Goal: Contribute content: Add original content to the website for others to see

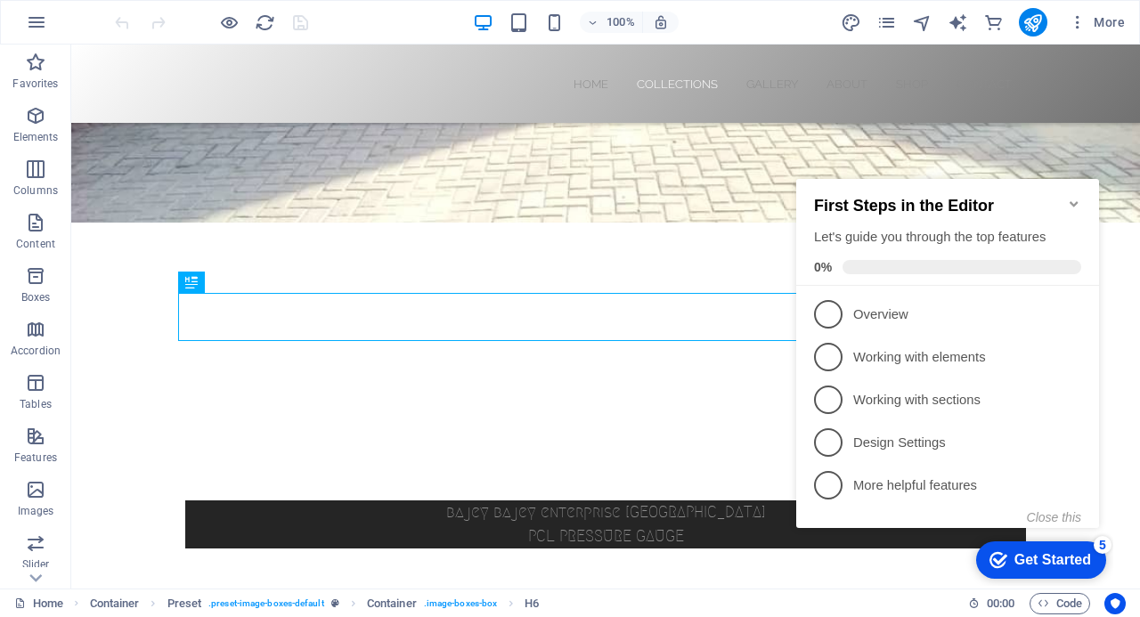
scroll to position [431, 0]
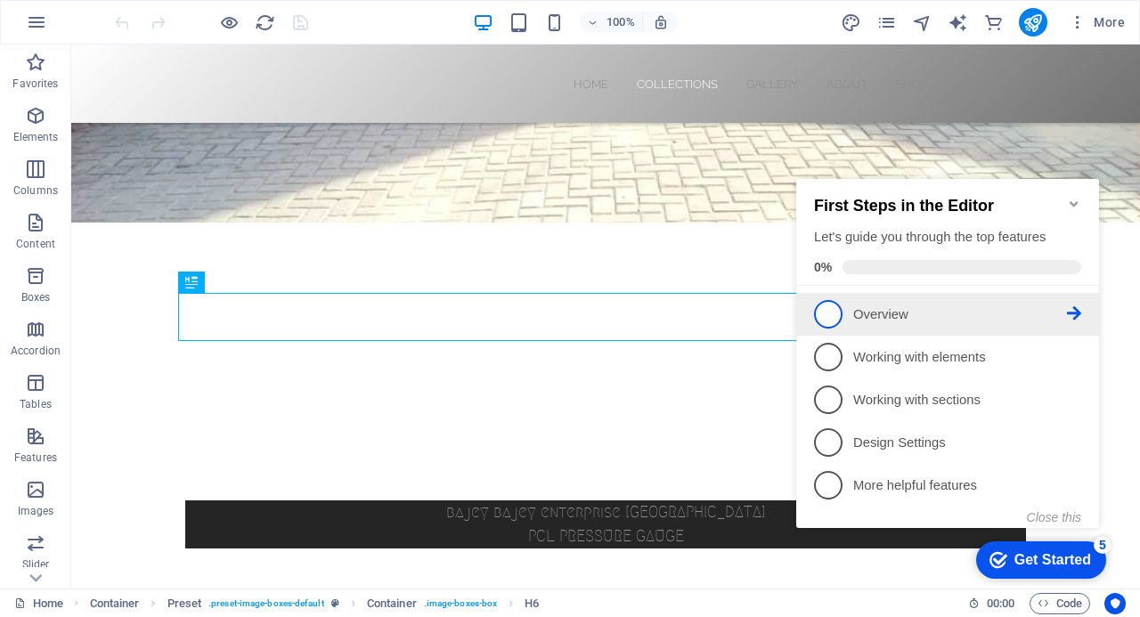
click at [956, 312] on p "Overview - incomplete" at bounding box center [960, 314] width 214 height 19
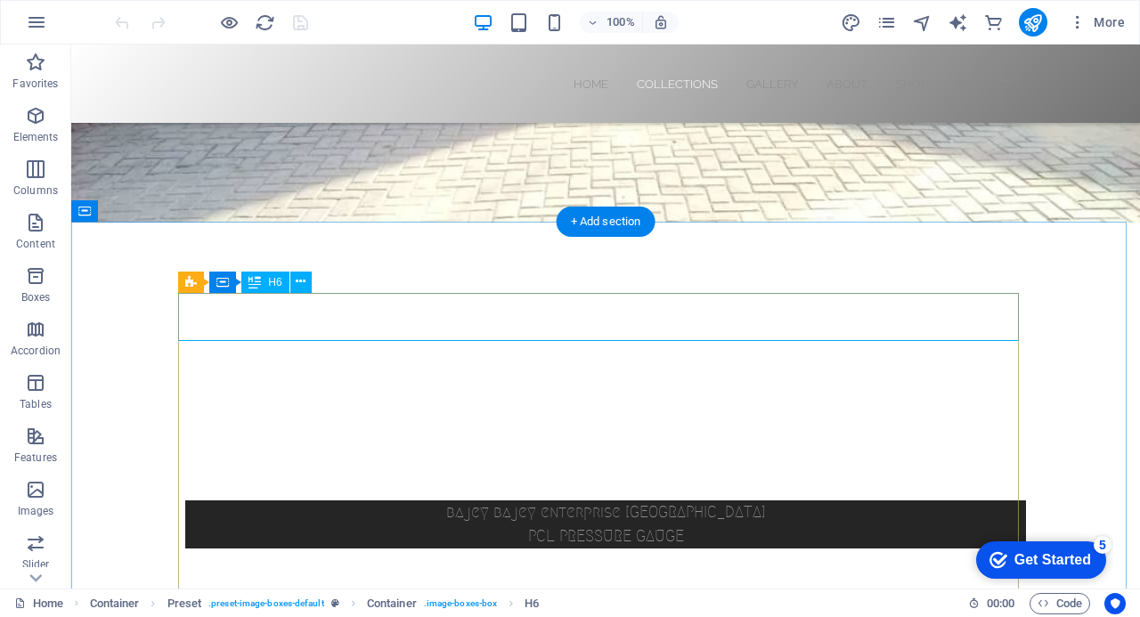
scroll to position [0, 0]
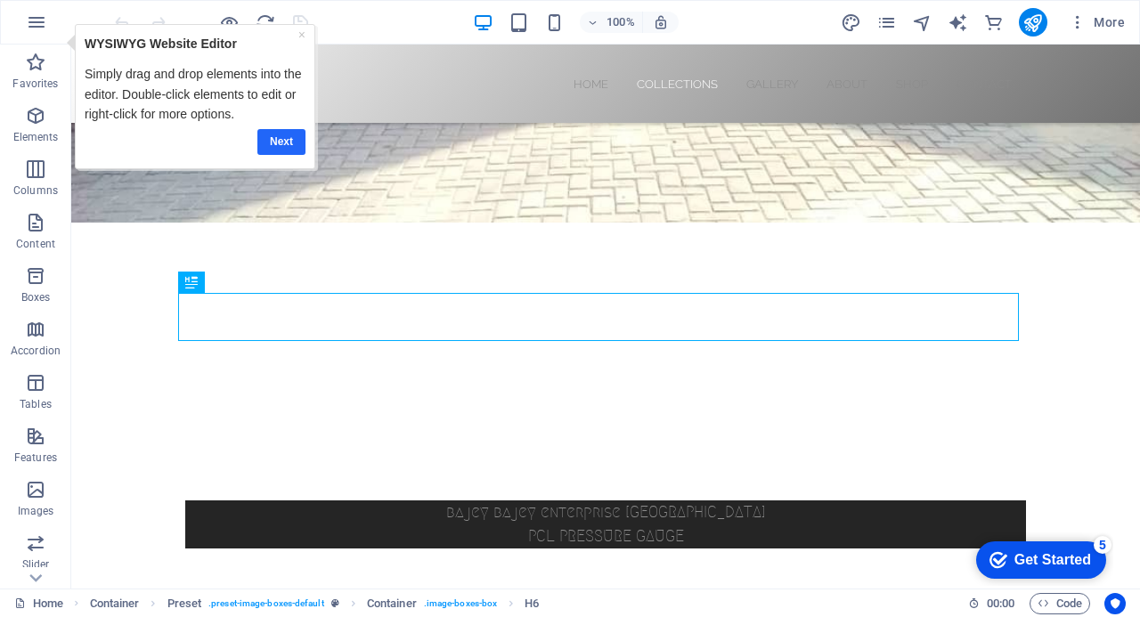
click at [271, 140] on link "Next" at bounding box center [281, 141] width 48 height 26
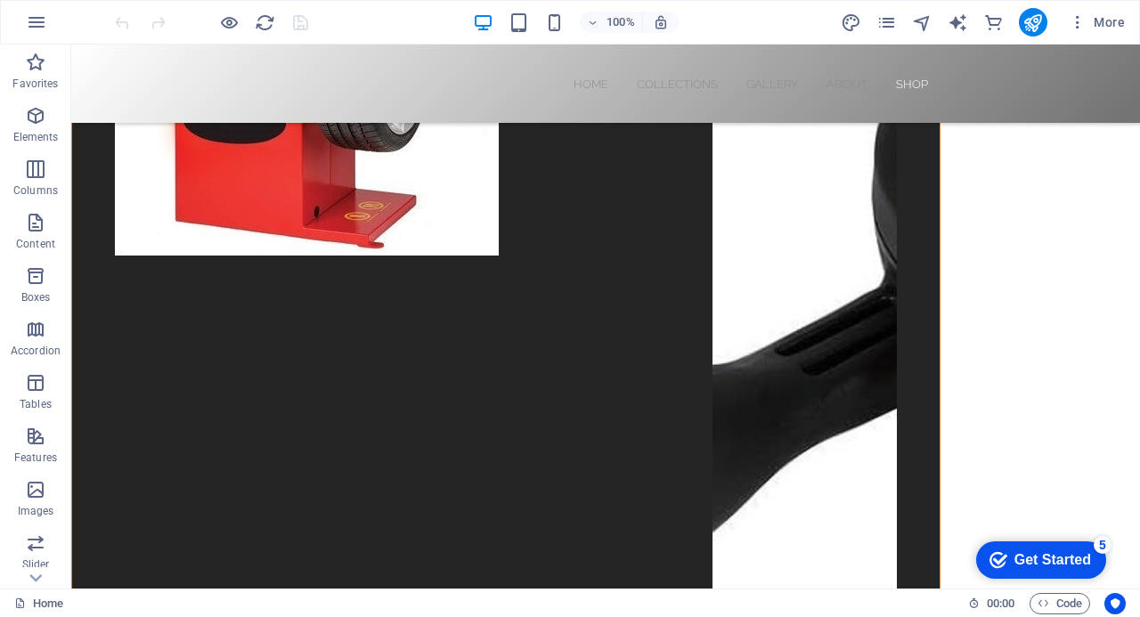
scroll to position [7861, 0]
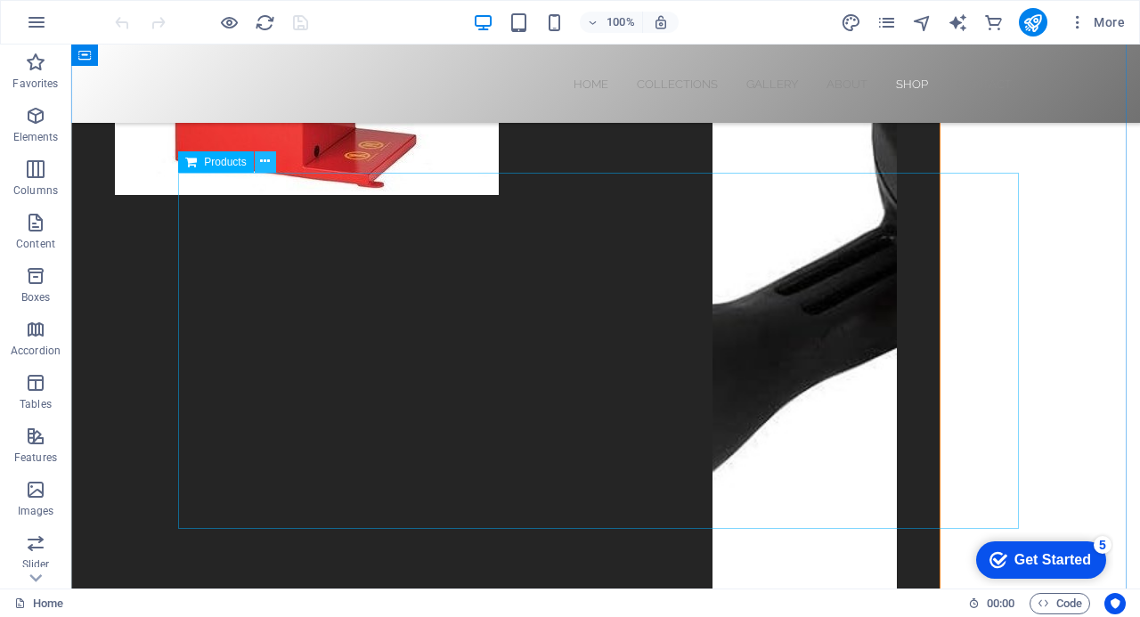
click at [265, 161] on icon at bounding box center [265, 161] width 10 height 19
click at [267, 163] on icon at bounding box center [265, 161] width 10 height 19
click at [269, 164] on icon at bounding box center [265, 161] width 10 height 19
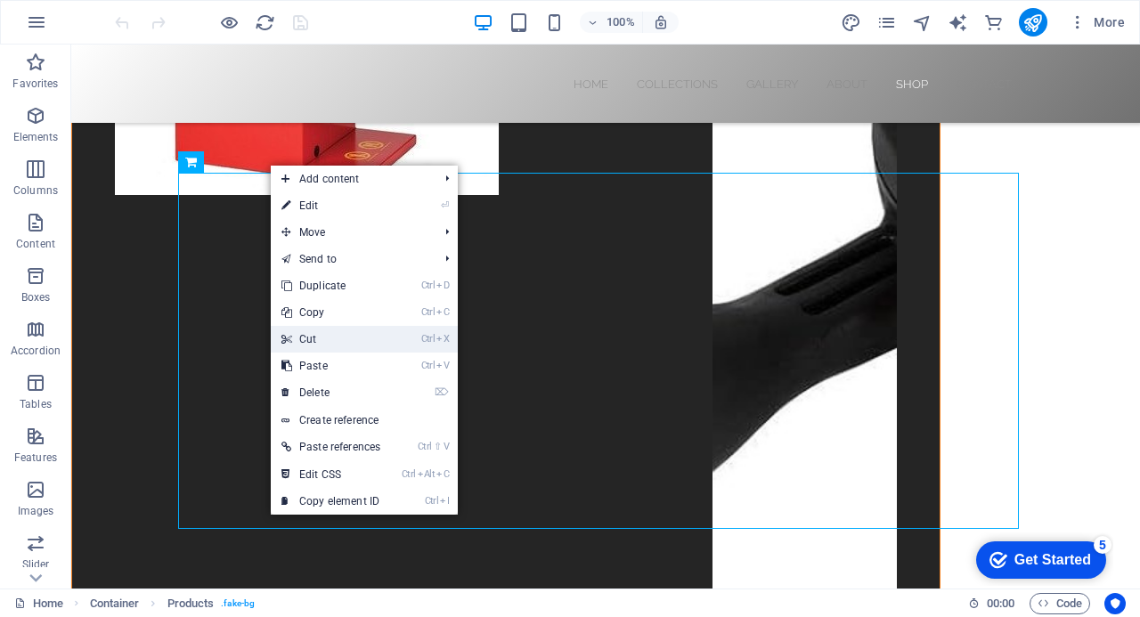
click at [326, 339] on link "Ctrl X Cut" at bounding box center [331, 339] width 120 height 27
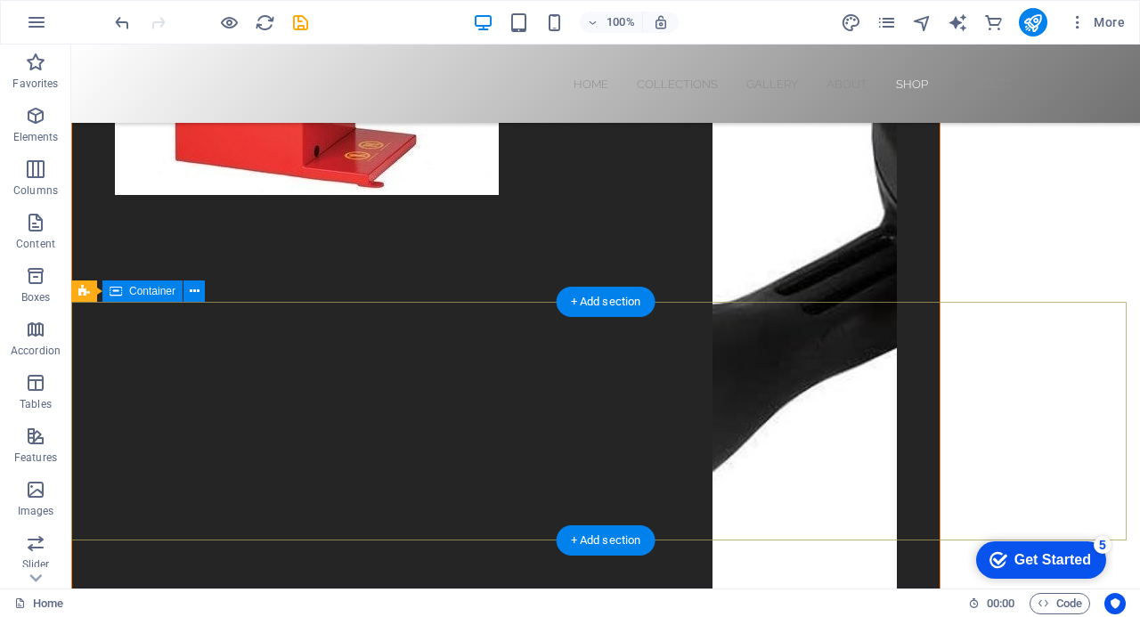
scroll to position [7803, 0]
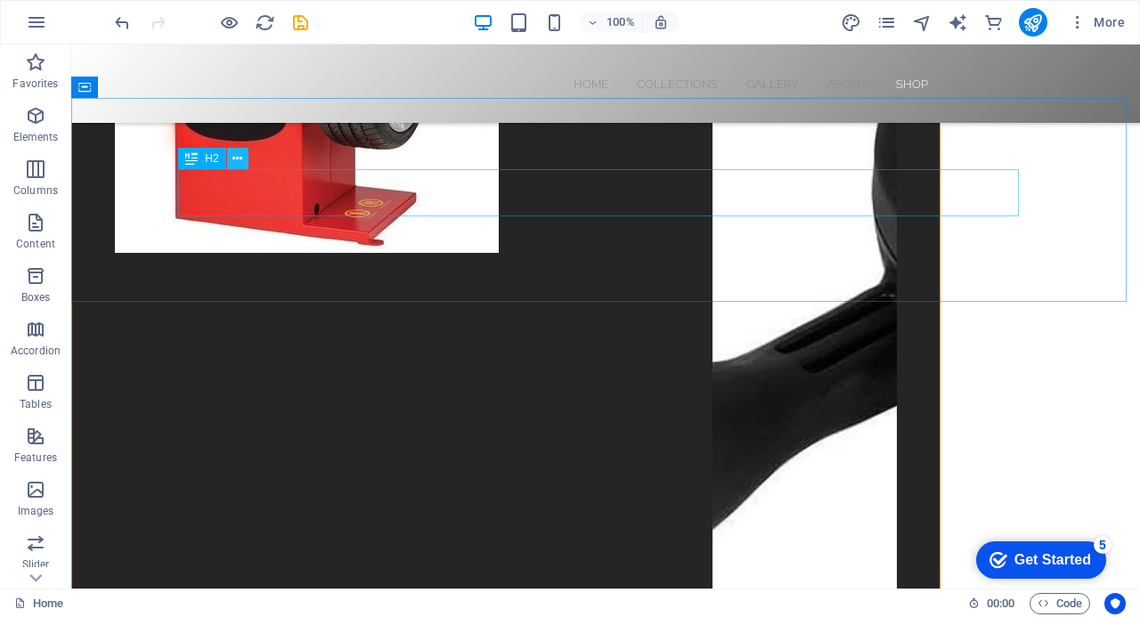
click at [241, 158] on icon at bounding box center [237, 159] width 10 height 19
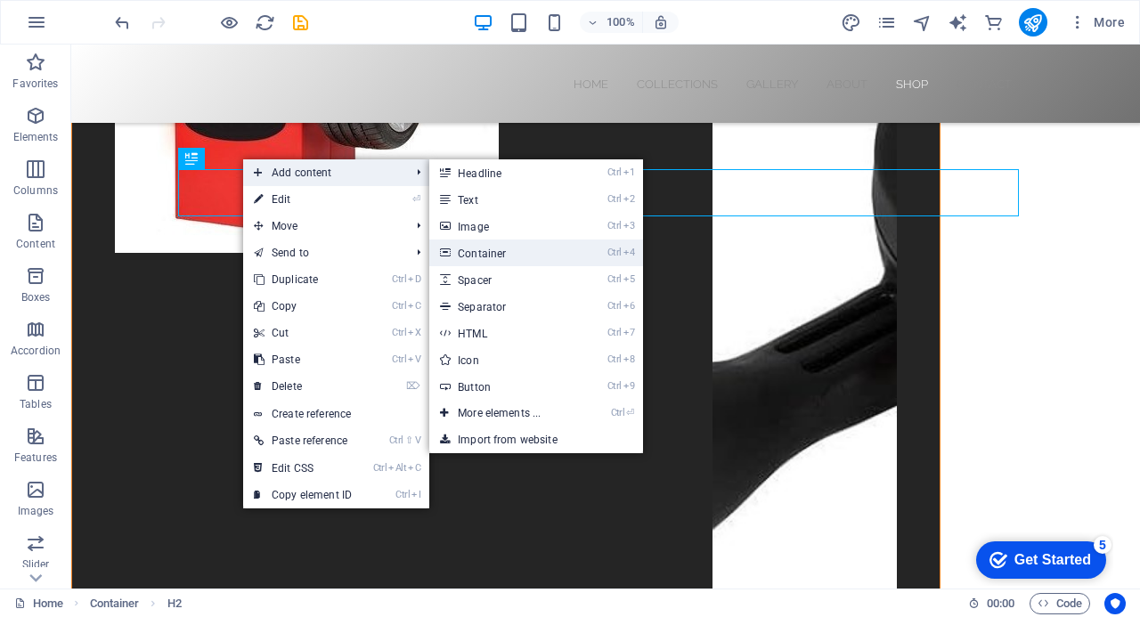
click at [500, 252] on link "Ctrl 4 Container" at bounding box center [502, 253] width 147 height 27
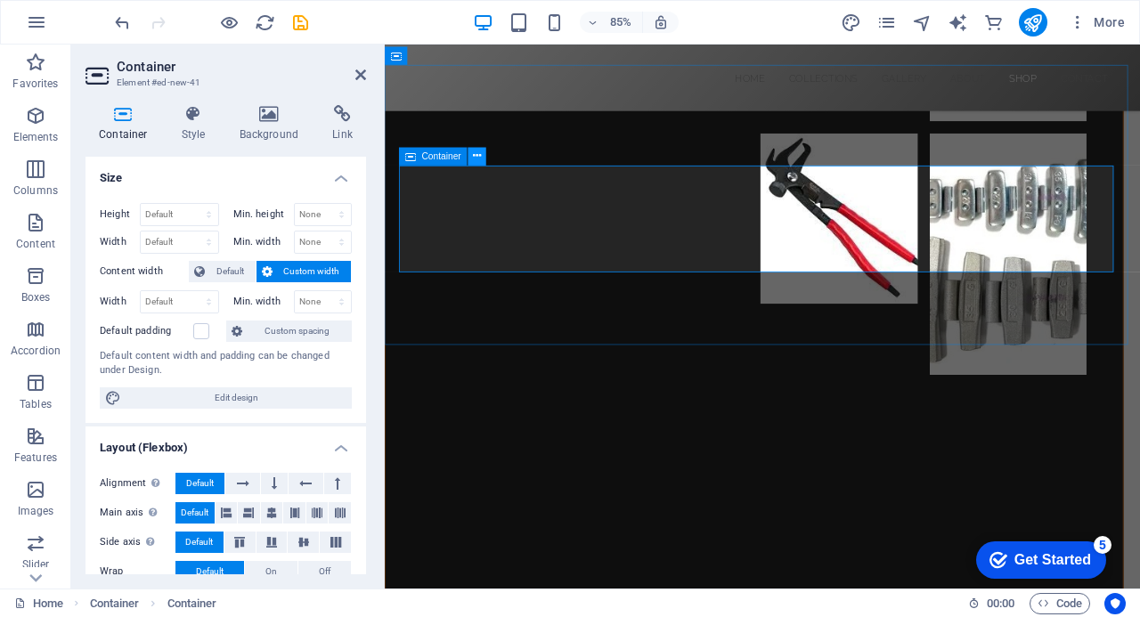
click at [476, 152] on icon at bounding box center [477, 157] width 8 height 16
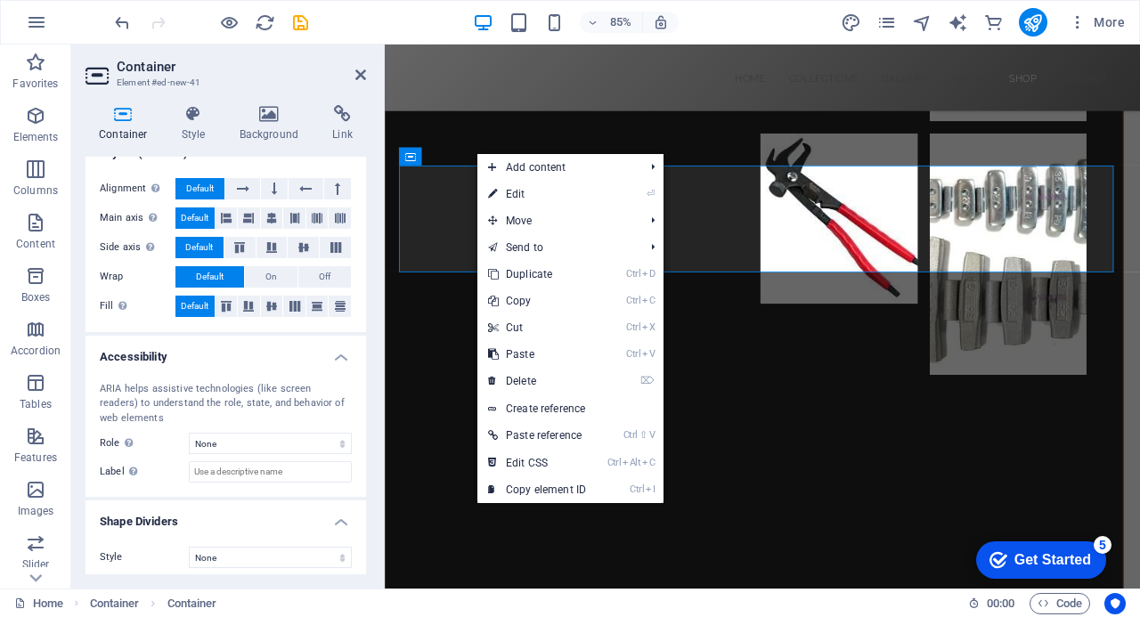
scroll to position [300, 0]
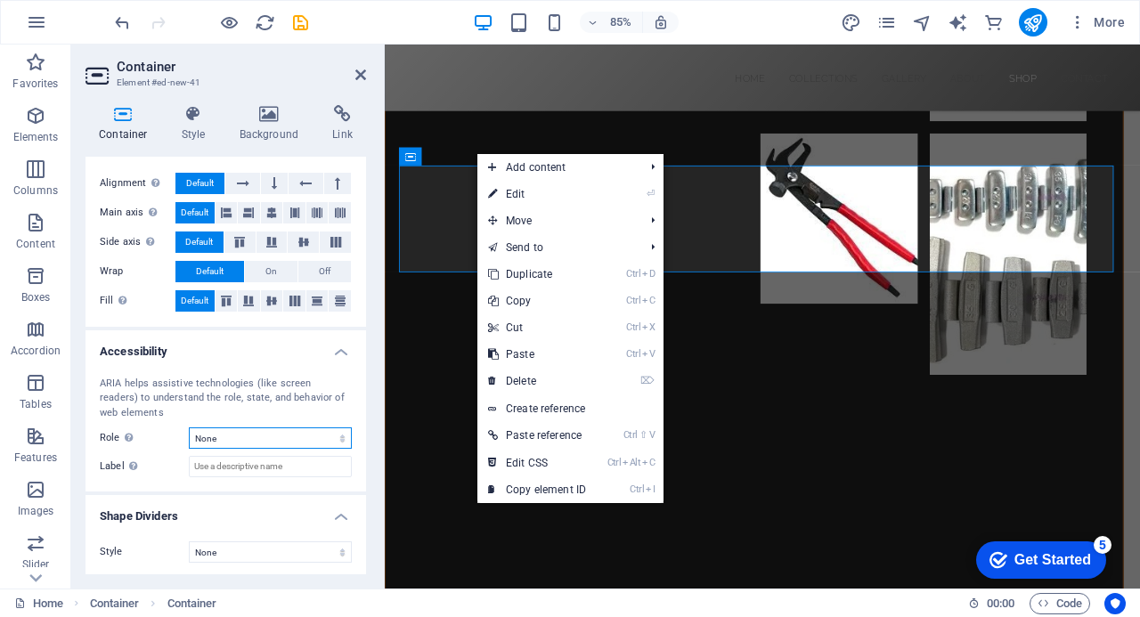
click at [336, 435] on select "None Alert Article Banner Comment Complementary Dialog Footer Header Marquee Pr…" at bounding box center [270, 437] width 163 height 21
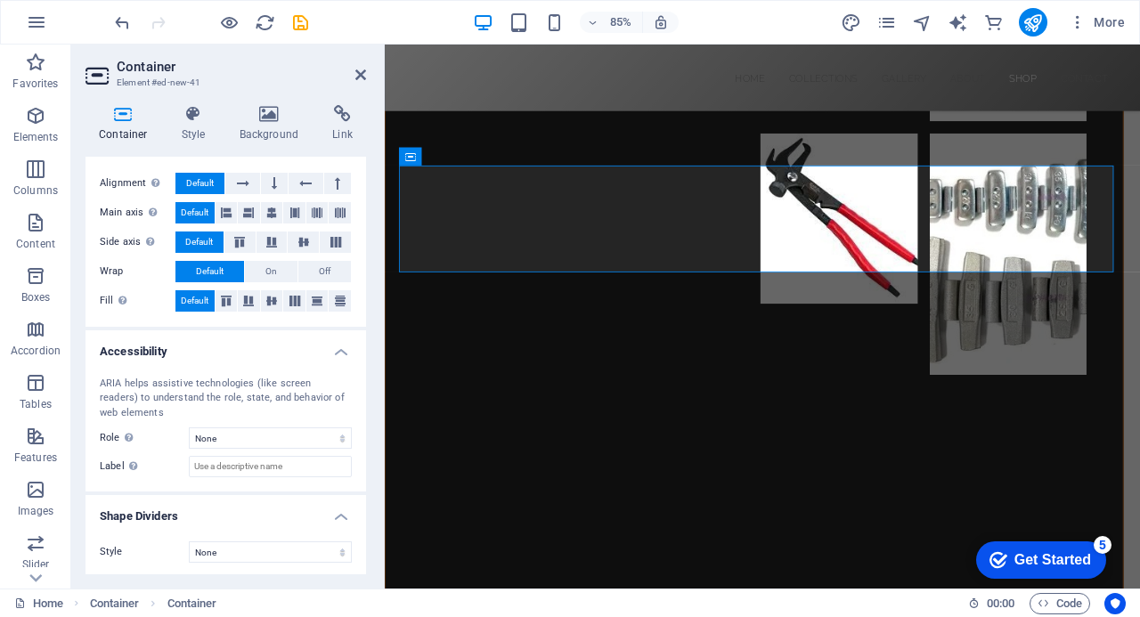
click at [136, 484] on div "ARIA helps assistive technologies (like screen readers) to understand the role,…" at bounding box center [225, 427] width 281 height 130
click at [337, 437] on select "None Alert Article Banner Comment Complementary Dialog Footer Header Marquee Pr…" at bounding box center [270, 437] width 163 height 21
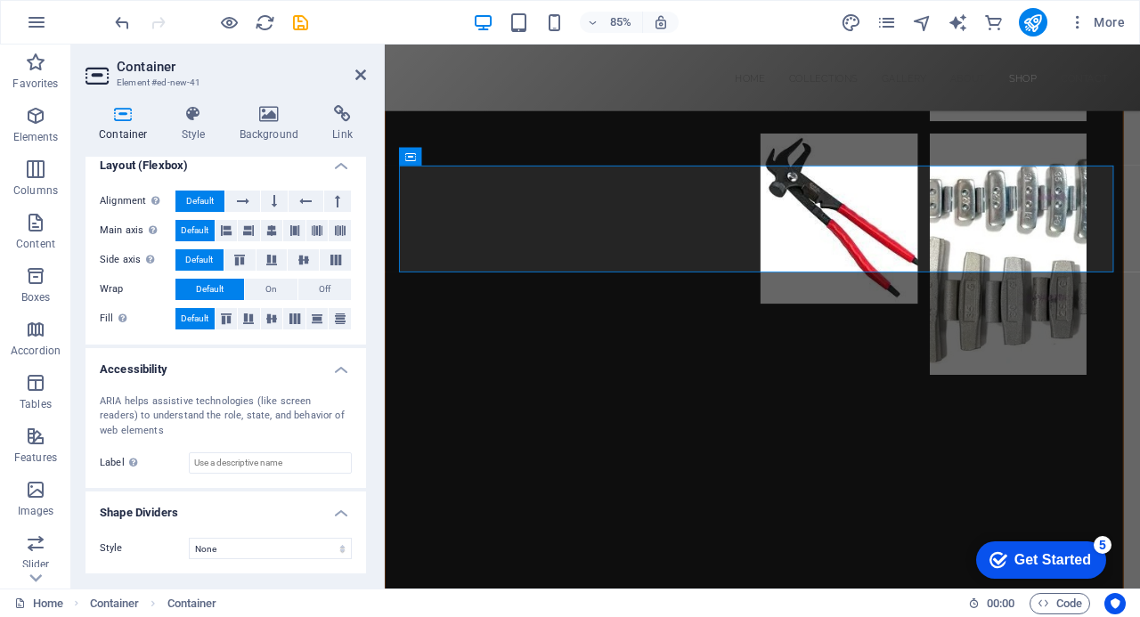
scroll to position [279, 0]
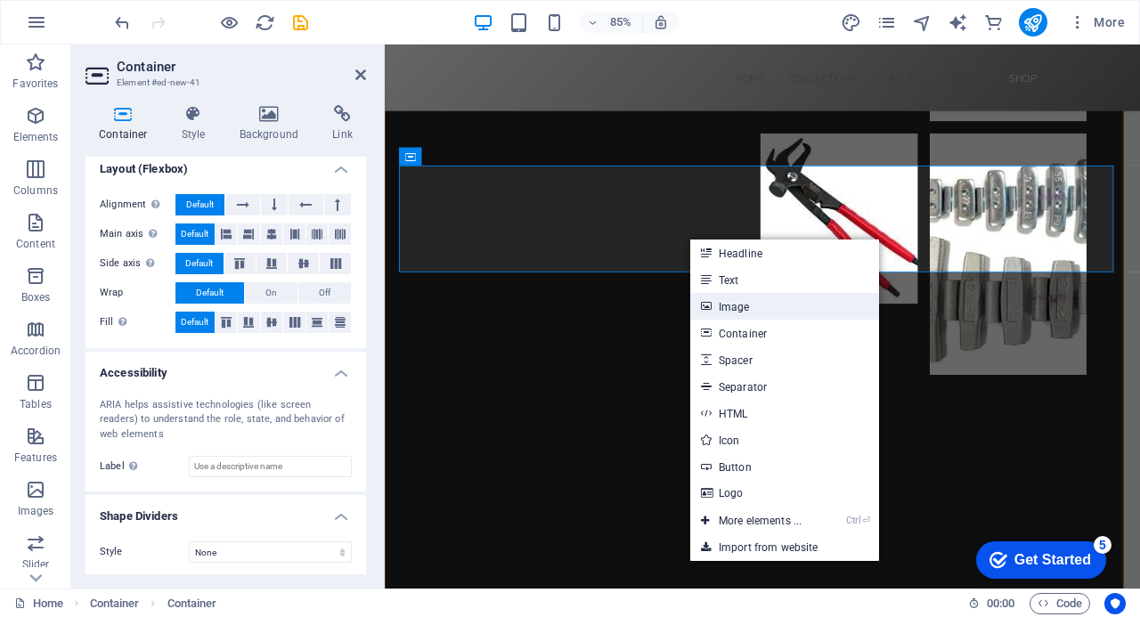
click at [741, 307] on link "Image" at bounding box center [784, 306] width 189 height 27
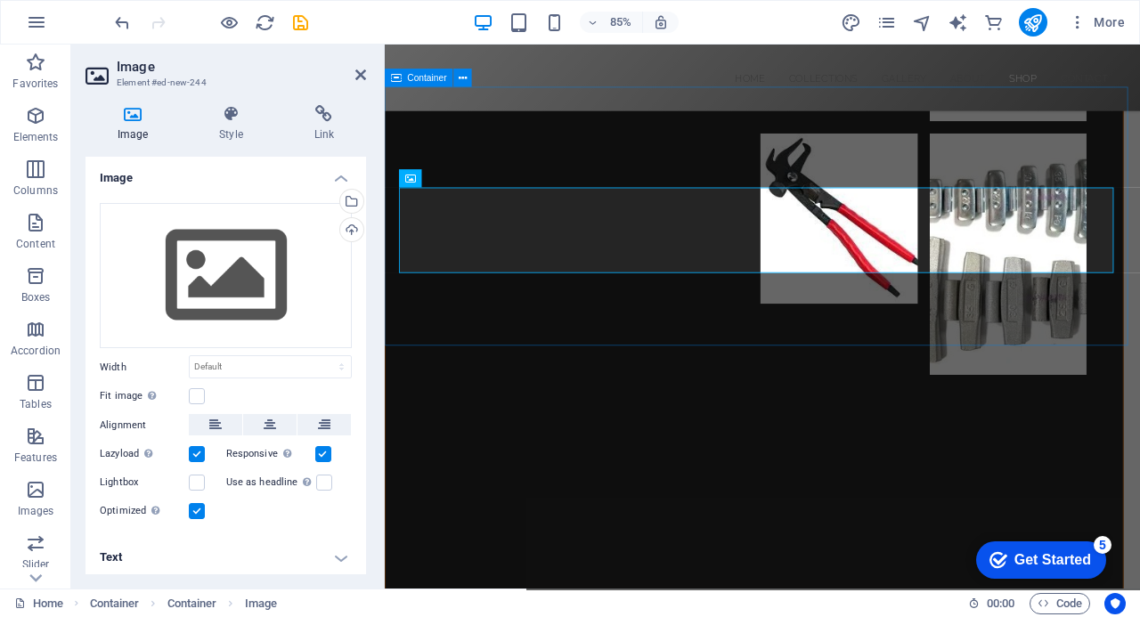
scroll to position [7992, 0]
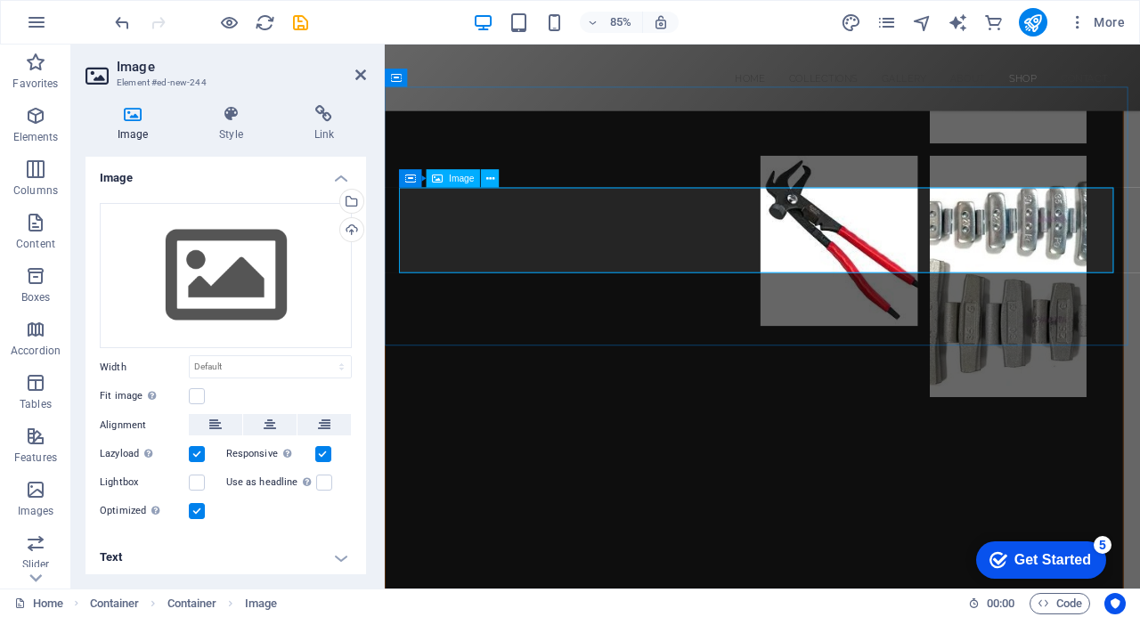
click at [350, 231] on div "Upload" at bounding box center [350, 231] width 27 height 27
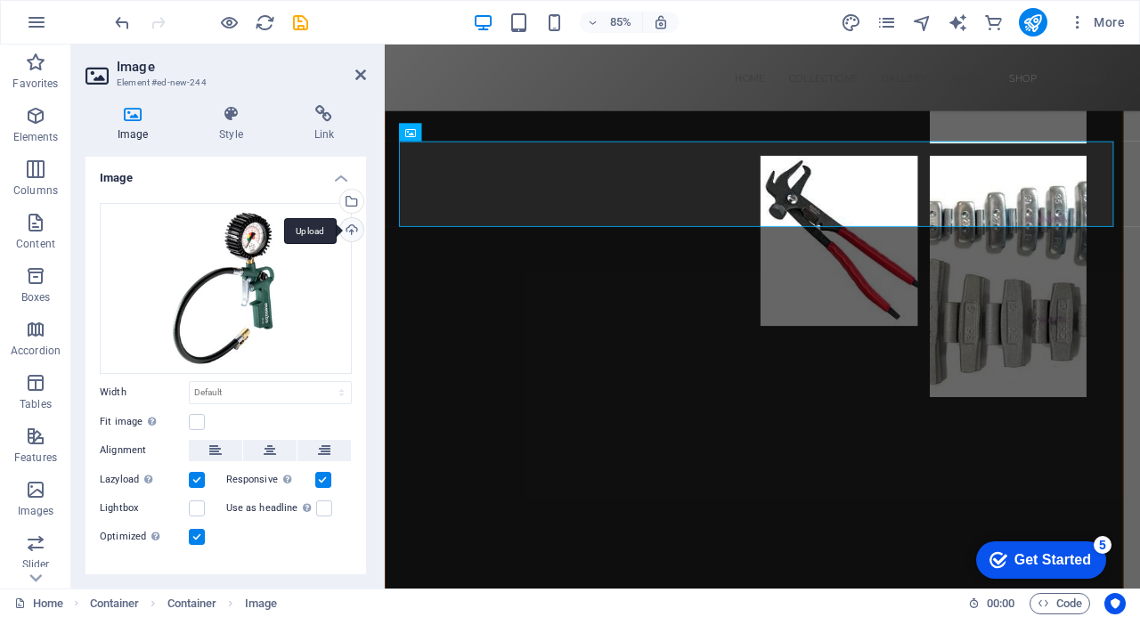
scroll to position [8046, 0]
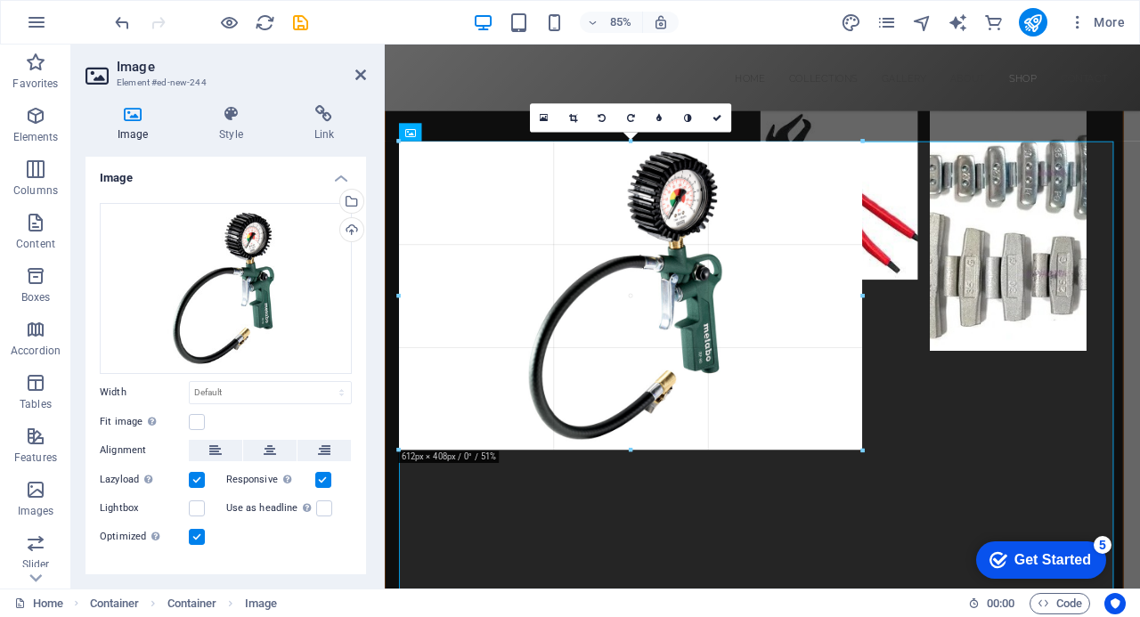
drag, startPoint x: 1111, startPoint y: 142, endPoint x: 813, endPoint y: 541, distance: 498.2
type input "612"
select select "px"
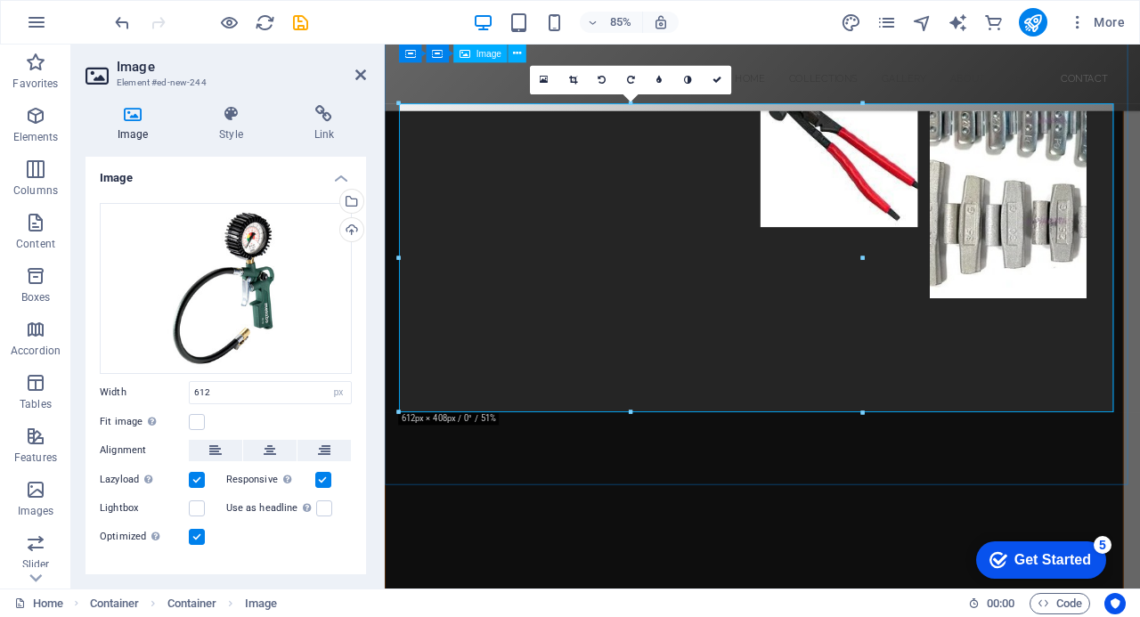
scroll to position [8083, 0]
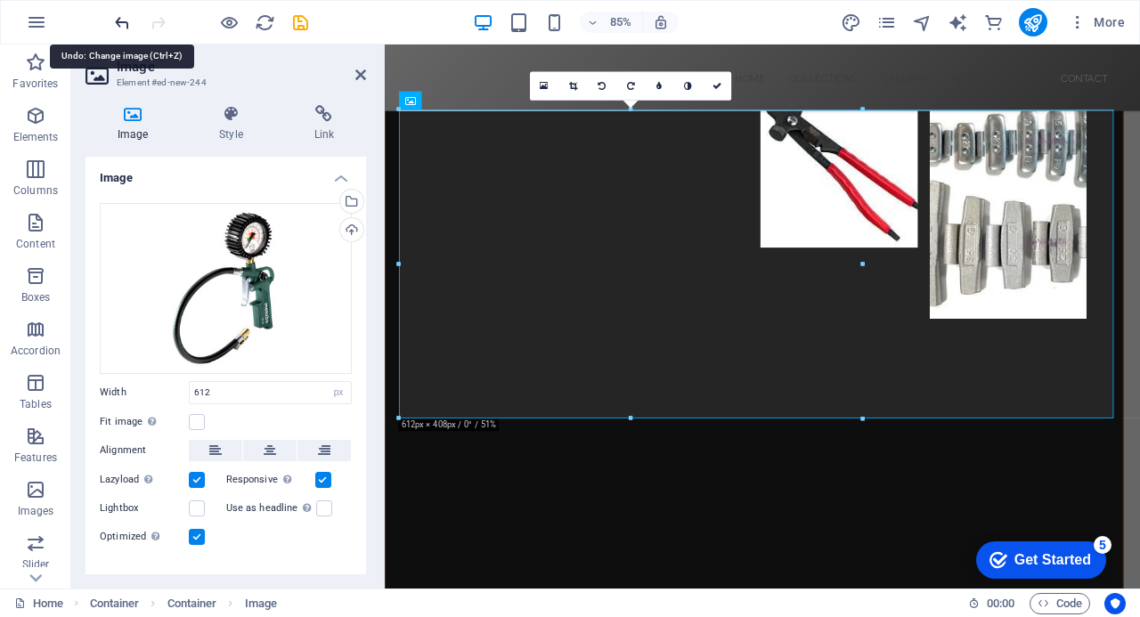
click at [123, 20] on icon "undo" at bounding box center [122, 22] width 20 height 20
select select "DISABLED_OPTION_VALUE"
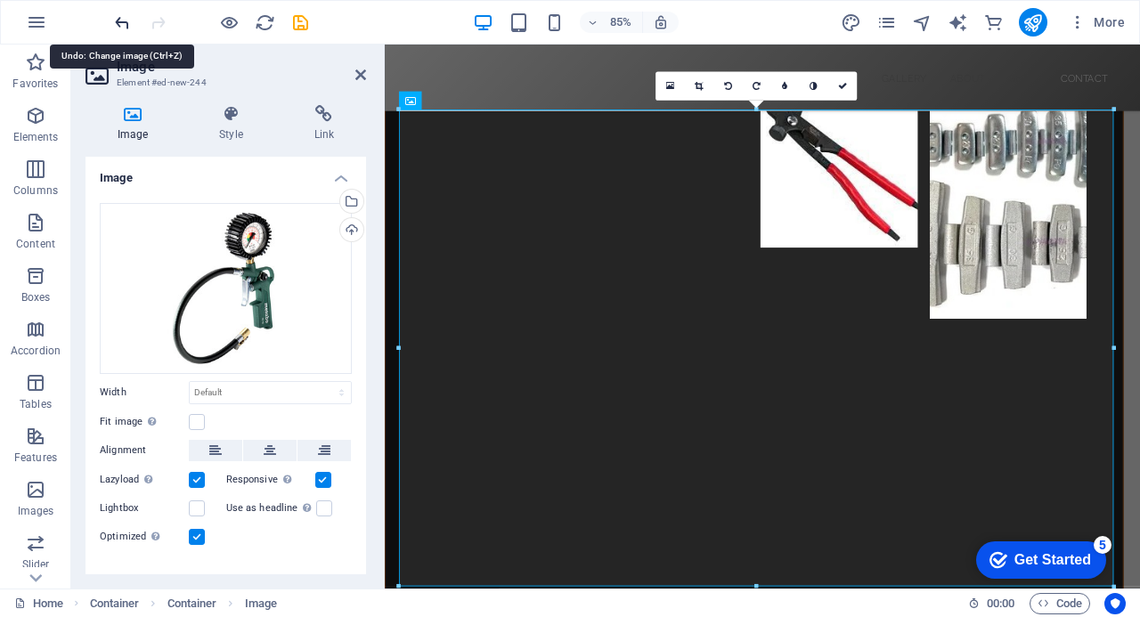
click at [123, 20] on icon "undo" at bounding box center [122, 22] width 20 height 20
click at [126, 23] on icon "undo" at bounding box center [122, 22] width 20 height 20
click at [124, 21] on icon "undo" at bounding box center [122, 22] width 20 height 20
click at [122, 19] on icon "undo" at bounding box center [122, 22] width 20 height 20
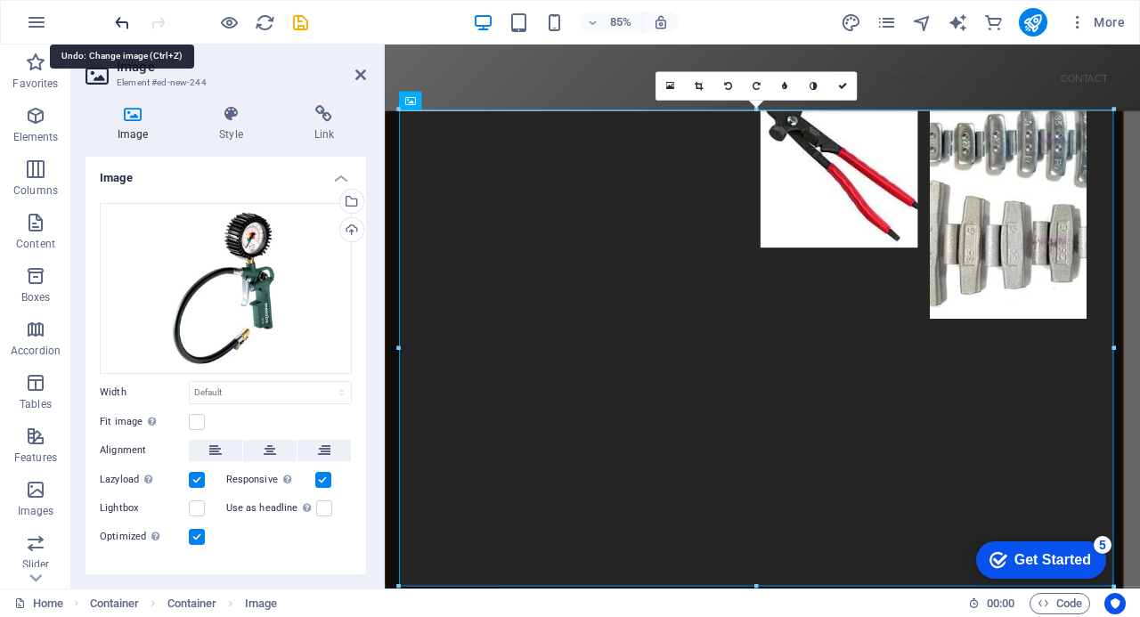
click at [122, 19] on icon "undo" at bounding box center [122, 22] width 20 height 20
click at [116, 20] on icon "undo" at bounding box center [122, 22] width 20 height 20
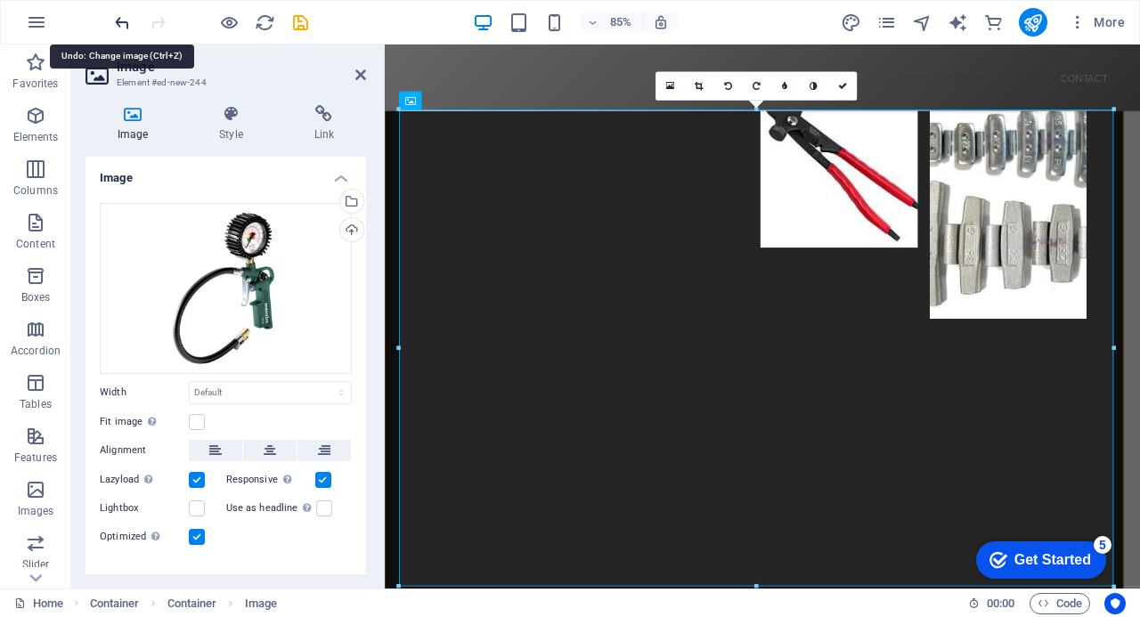
click at [116, 20] on icon "undo" at bounding box center [122, 22] width 20 height 20
click at [115, 15] on icon "undo" at bounding box center [122, 22] width 20 height 20
click at [126, 22] on icon "undo" at bounding box center [122, 22] width 20 height 20
click at [361, 74] on icon at bounding box center [360, 75] width 11 height 14
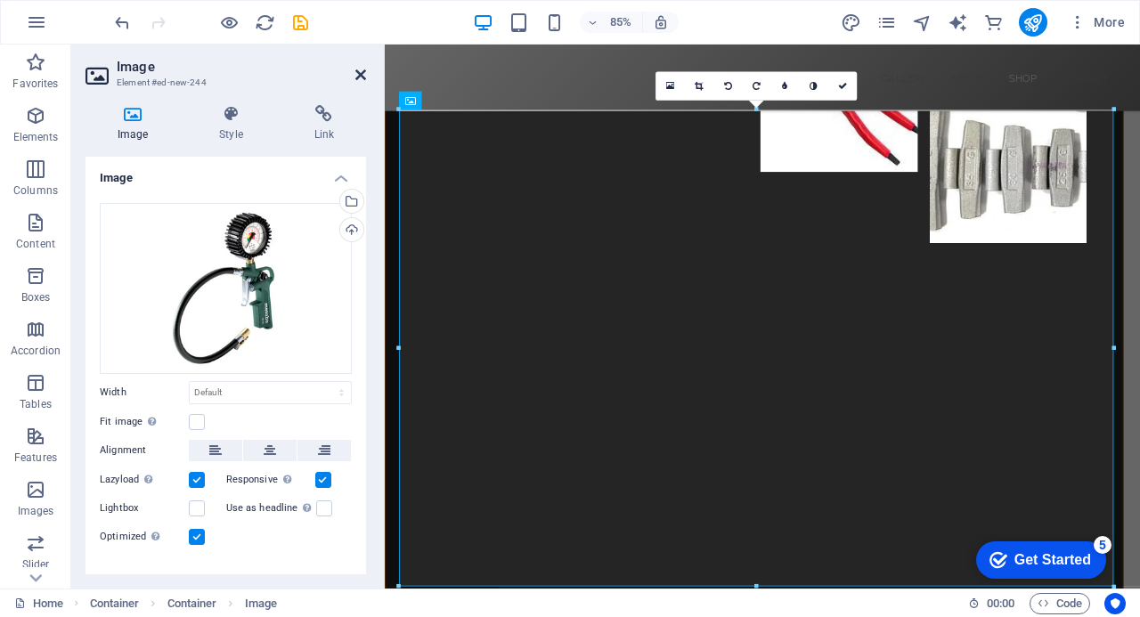
scroll to position [7898, 0]
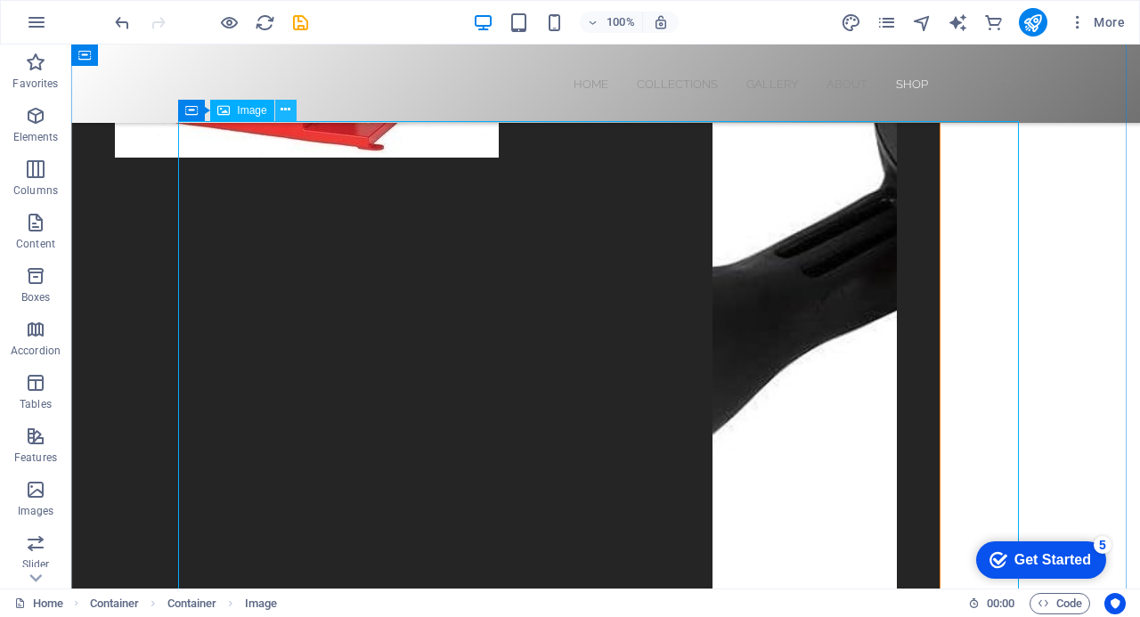
click at [284, 110] on icon at bounding box center [286, 110] width 10 height 19
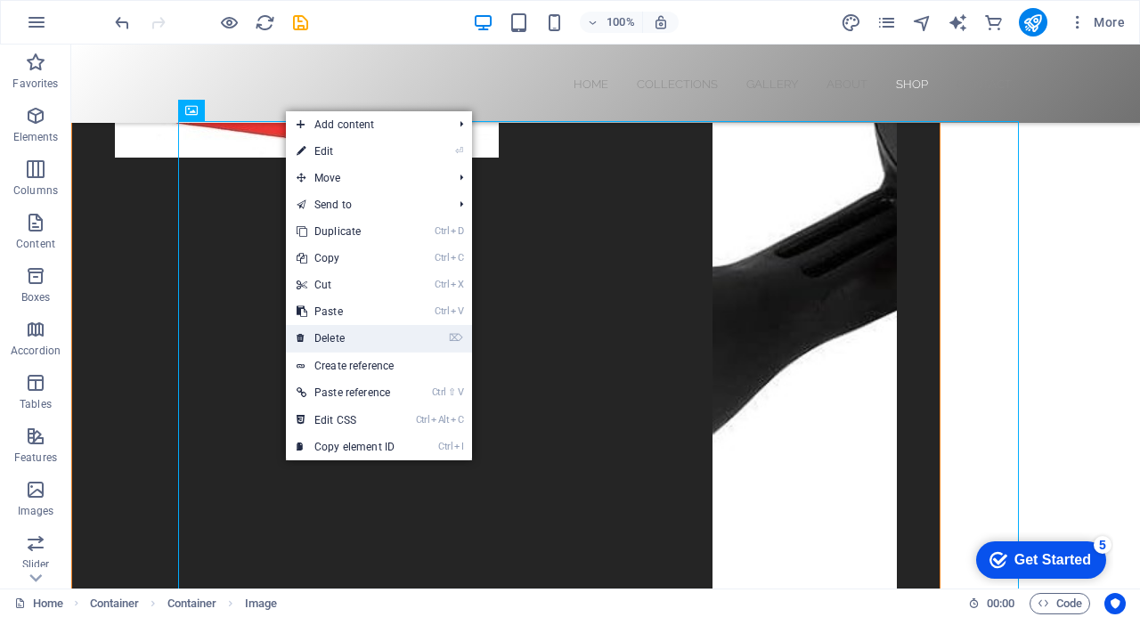
click at [350, 339] on link "⌦ Delete" at bounding box center [345, 338] width 119 height 27
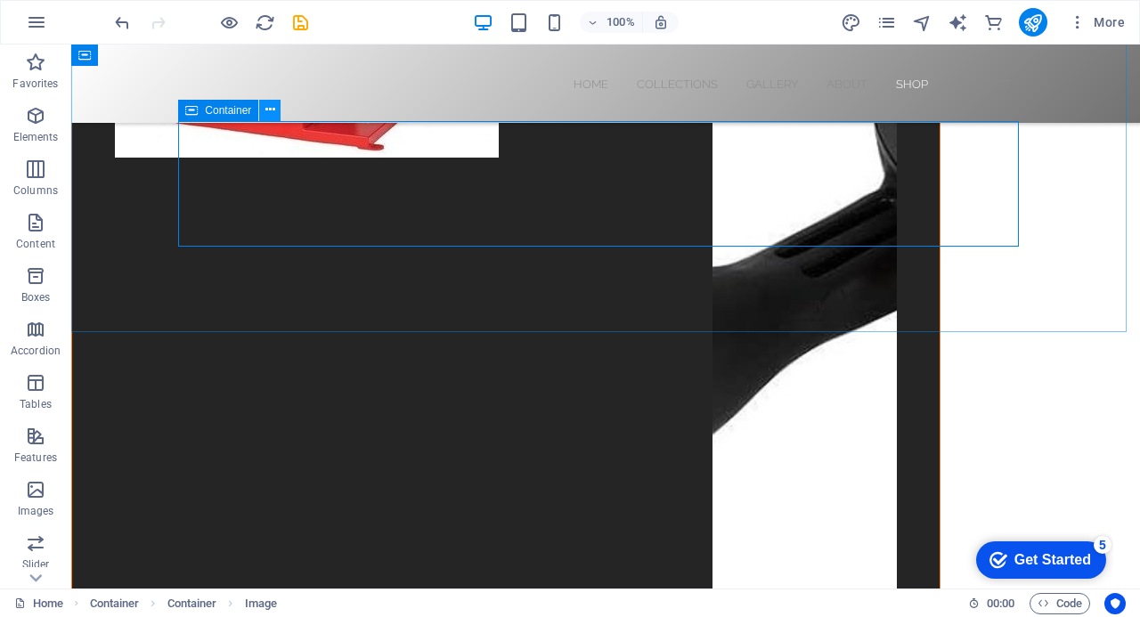
click at [273, 110] on icon at bounding box center [270, 110] width 10 height 19
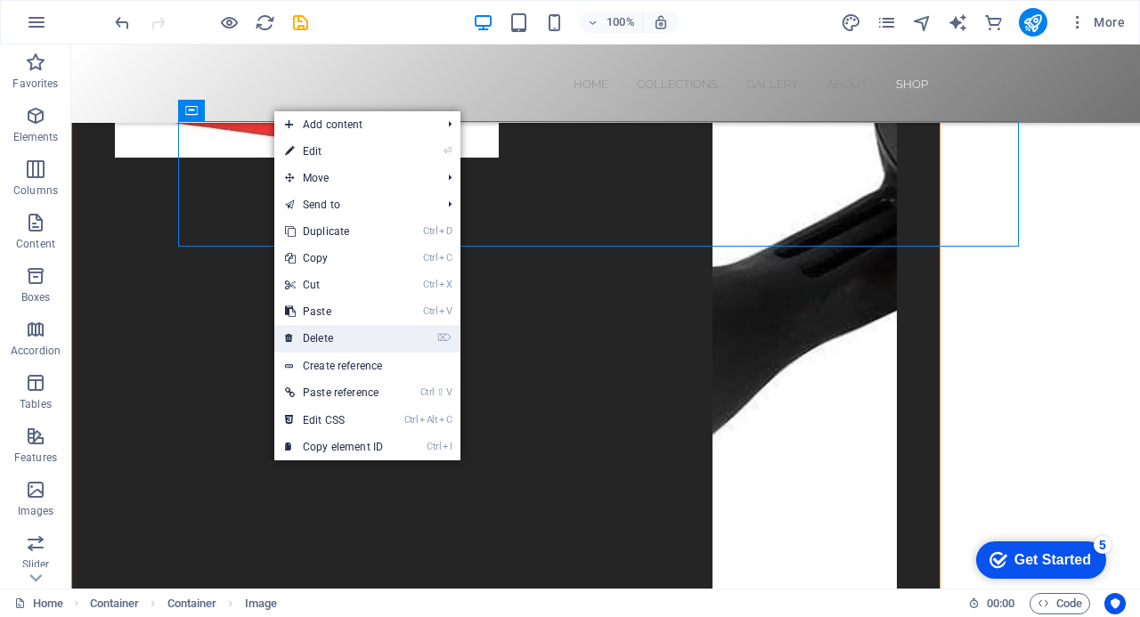
click at [333, 339] on link "⌦ Delete" at bounding box center [333, 338] width 119 height 27
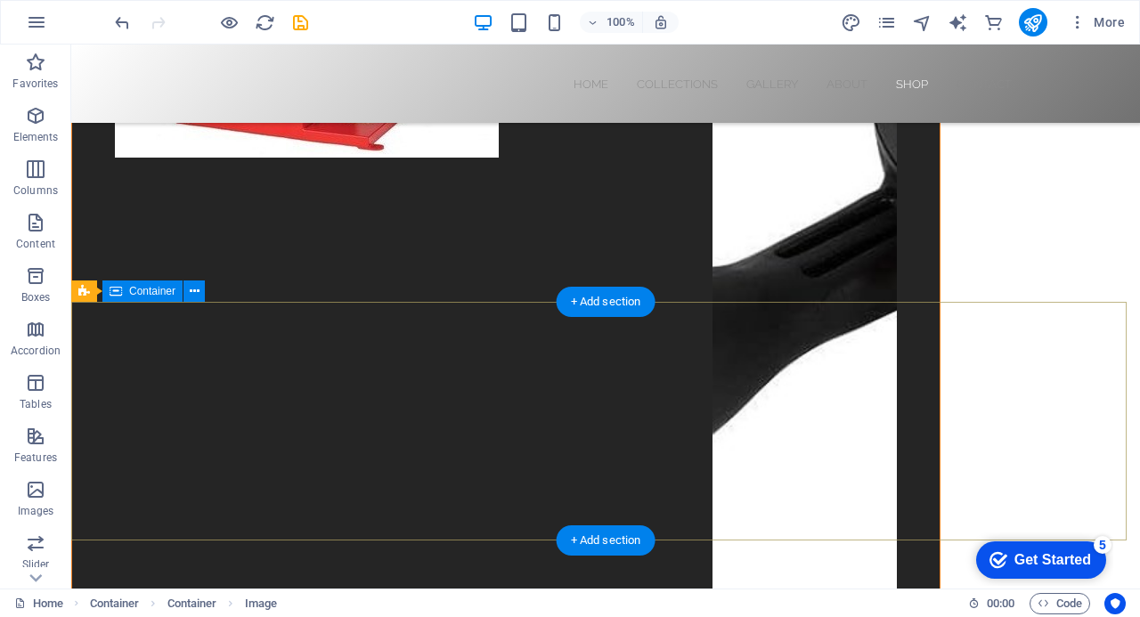
scroll to position [7803, 0]
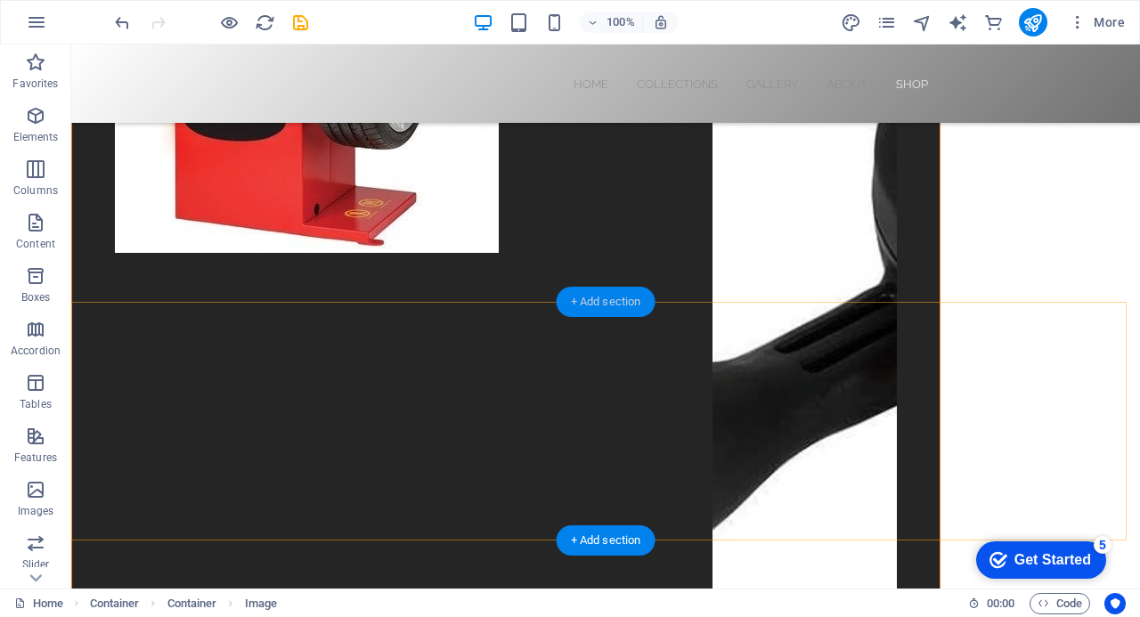
click at [588, 301] on div "+ Add section" at bounding box center [606, 302] width 99 height 30
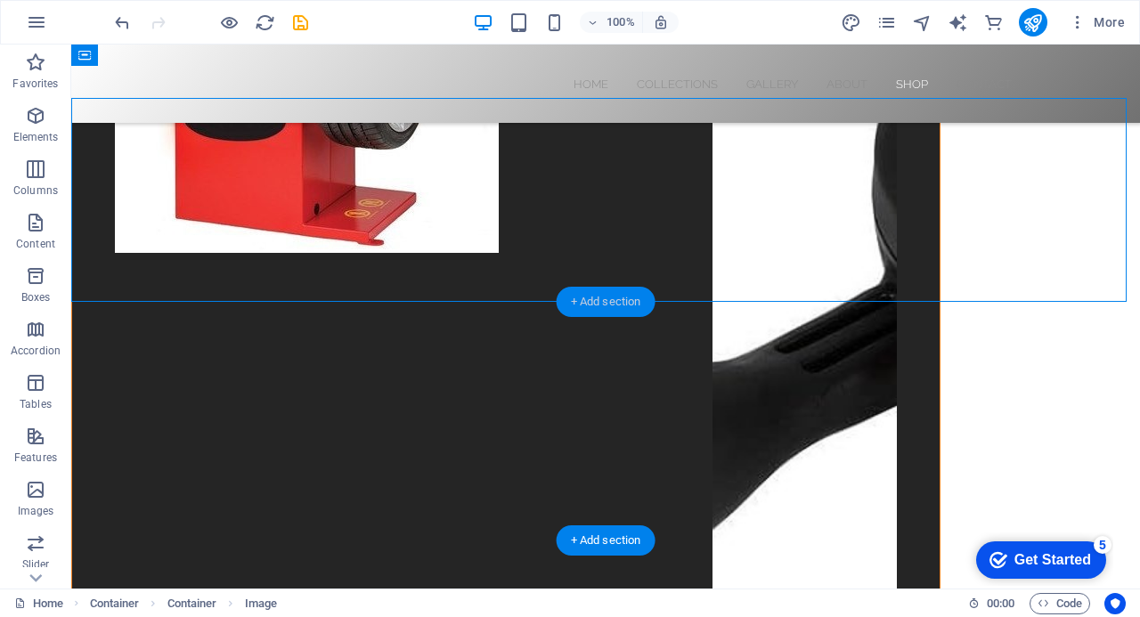
click at [588, 301] on div "+ Add section" at bounding box center [606, 302] width 99 height 30
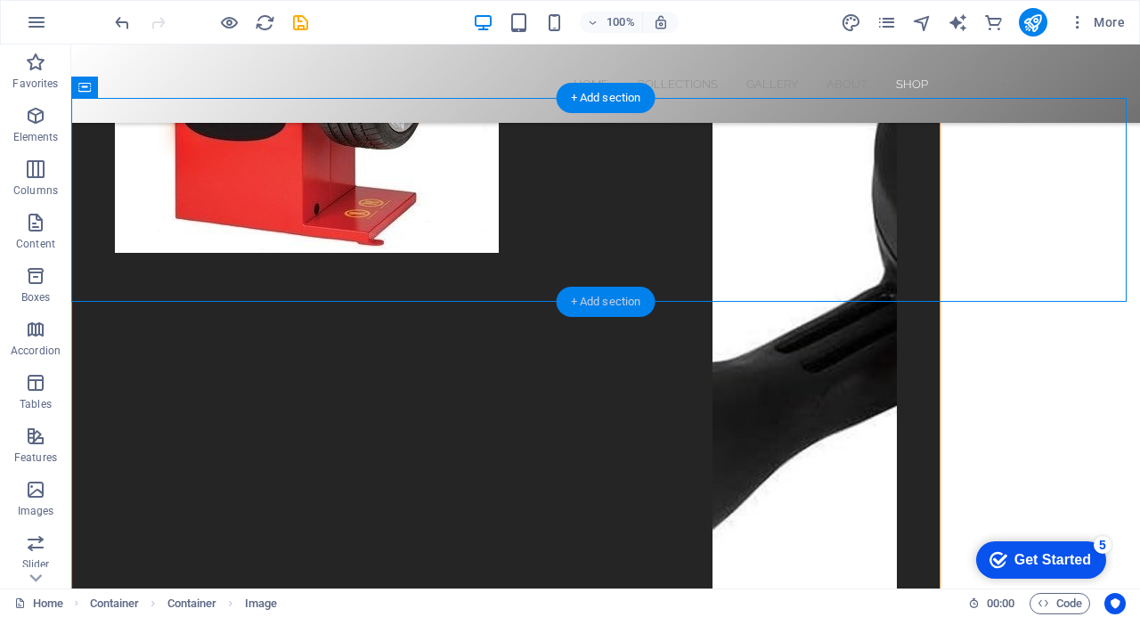
click at [575, 297] on div "+ Add section" at bounding box center [606, 302] width 99 height 30
click at [604, 297] on div "+ Add section" at bounding box center [606, 302] width 99 height 30
click at [601, 301] on div "+ Add section" at bounding box center [606, 302] width 99 height 30
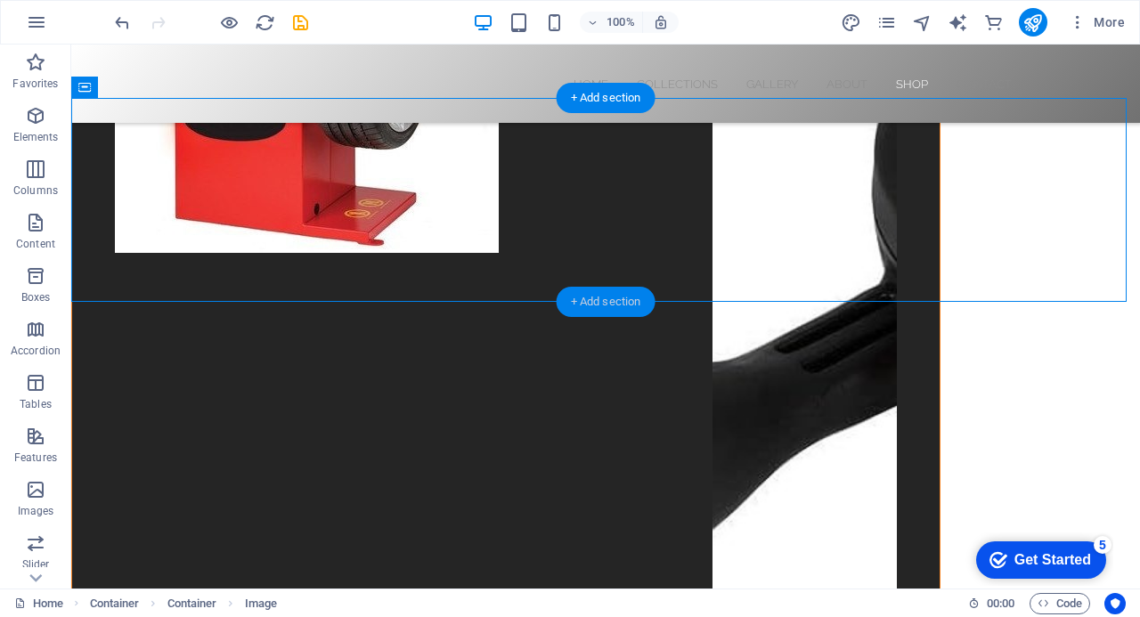
click at [601, 301] on div "+ Add section" at bounding box center [606, 302] width 99 height 30
click at [574, 299] on div "+ Add section" at bounding box center [606, 302] width 99 height 30
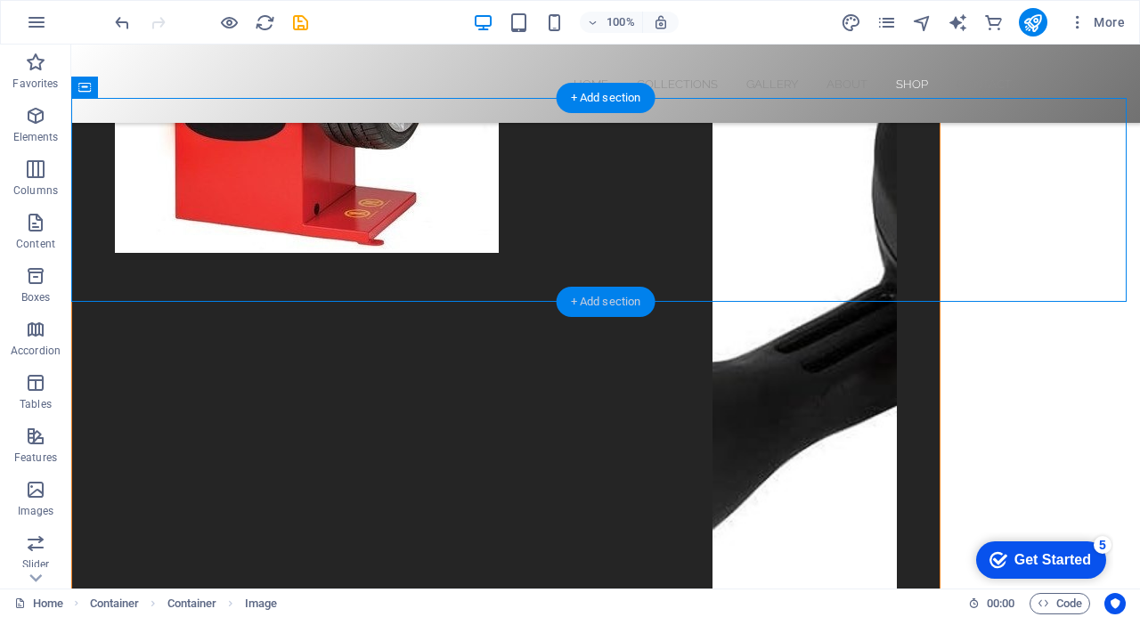
click at [574, 299] on div "+ Add section" at bounding box center [606, 302] width 99 height 30
click at [582, 300] on div "+ Add section" at bounding box center [606, 302] width 99 height 30
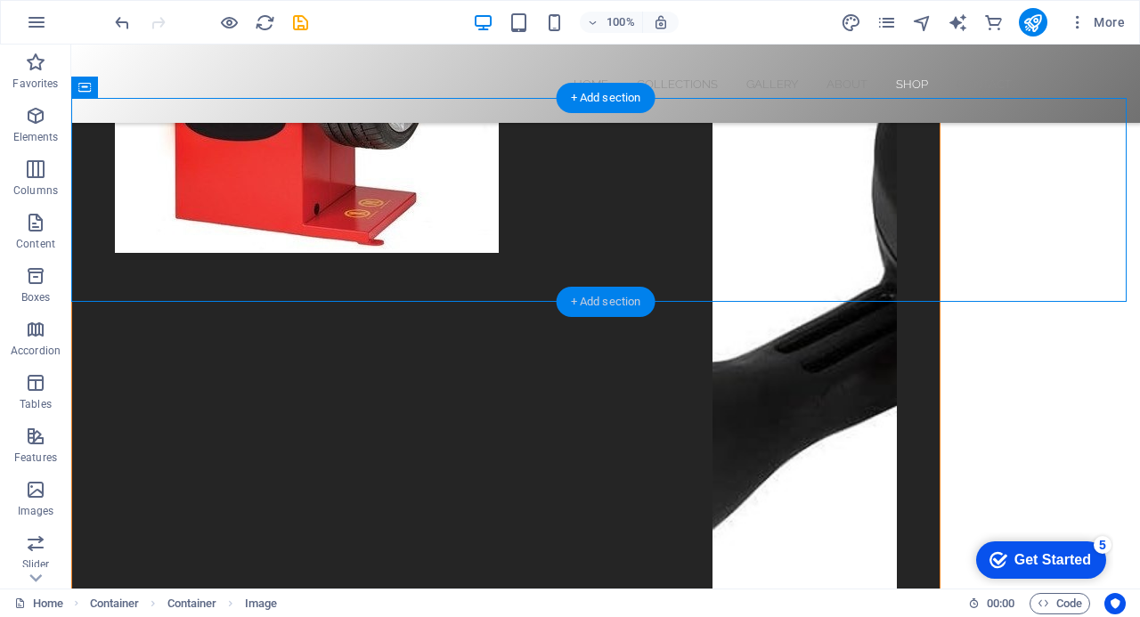
click at [582, 300] on div "+ Add section" at bounding box center [606, 302] width 99 height 30
click at [613, 298] on div "+ Add section" at bounding box center [606, 302] width 99 height 30
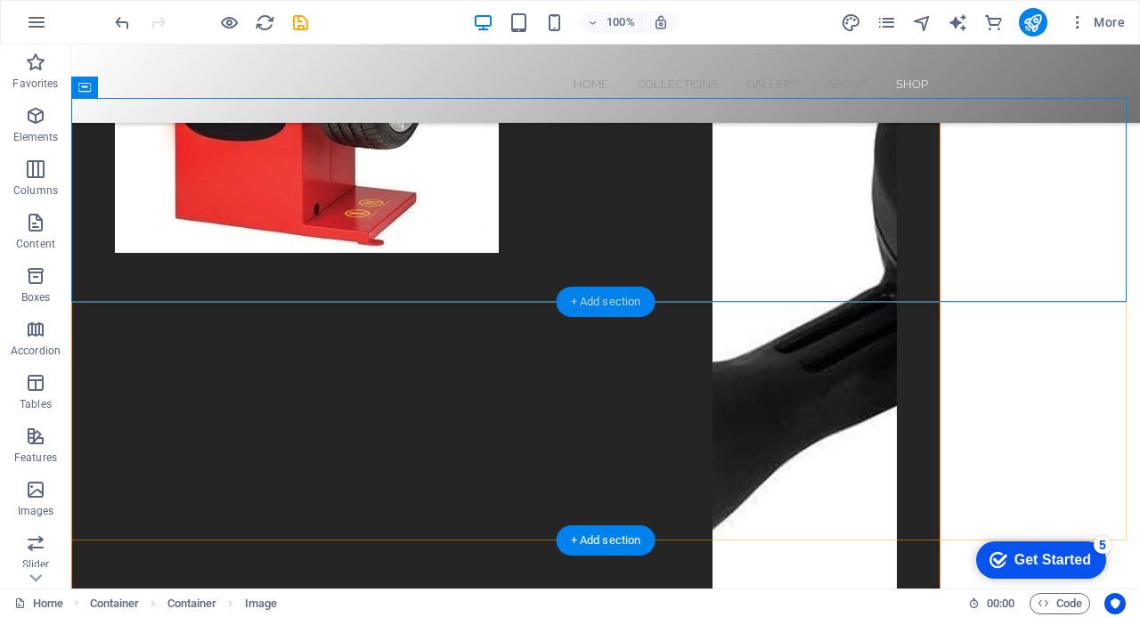
click at [576, 303] on div "+ Add section" at bounding box center [606, 302] width 99 height 30
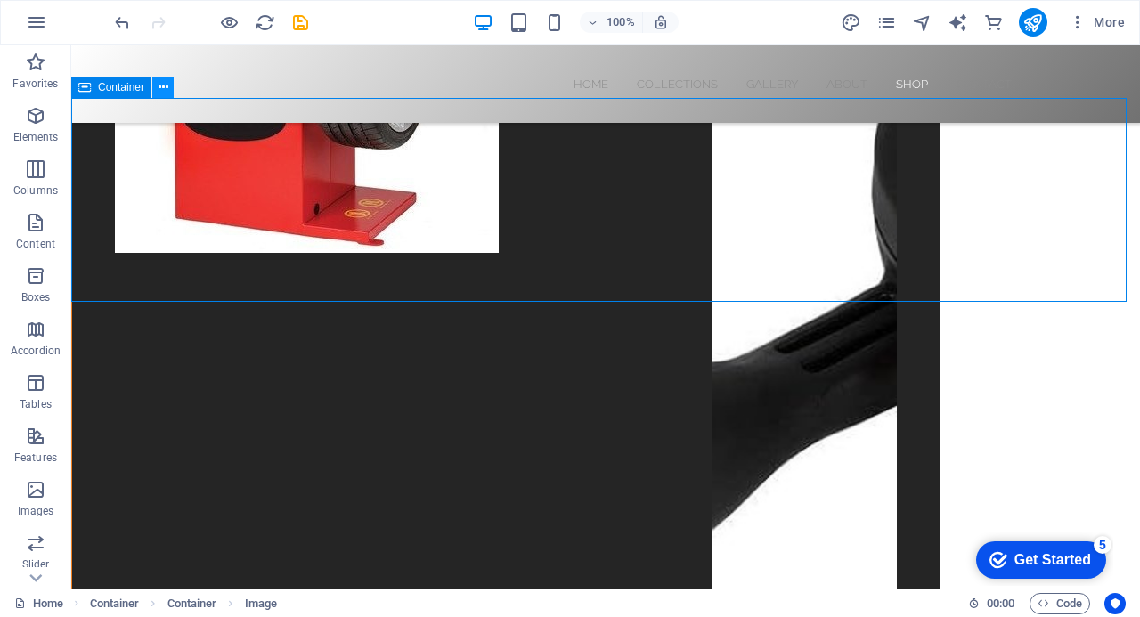
click at [162, 86] on icon at bounding box center [164, 87] width 10 height 19
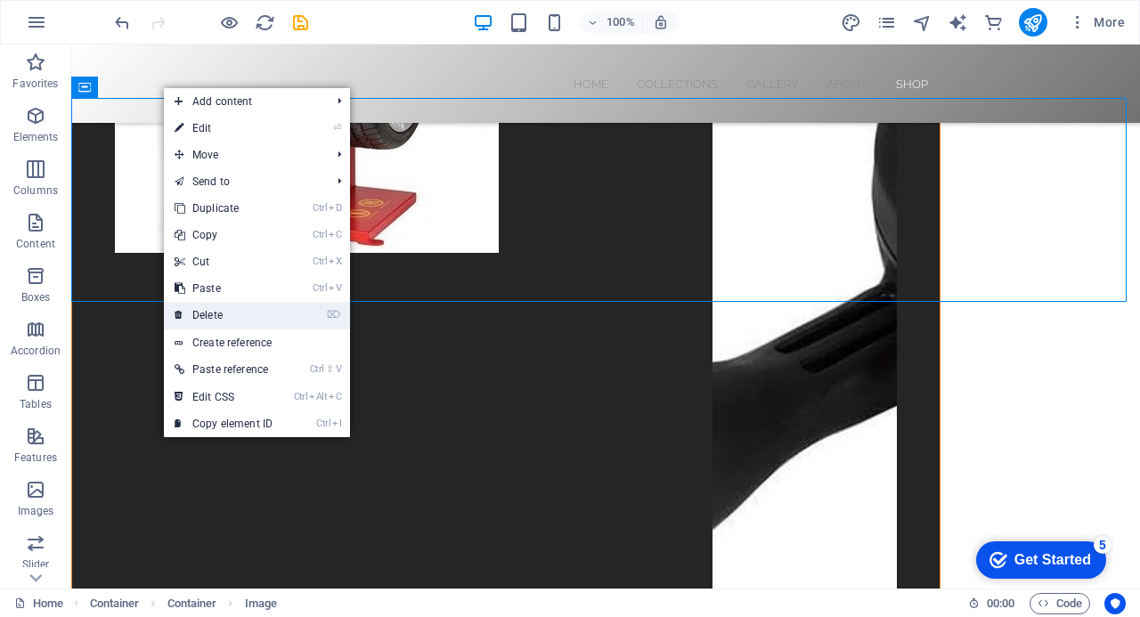
click at [230, 314] on link "⌦ Delete" at bounding box center [223, 315] width 119 height 27
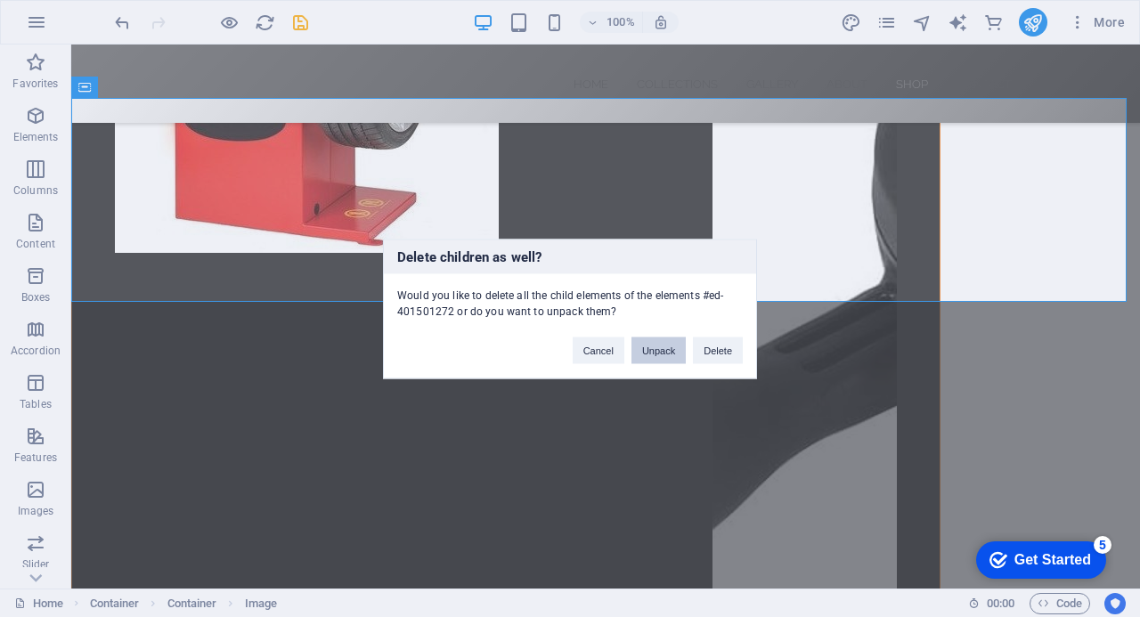
click at [655, 346] on button "Unpack" at bounding box center [658, 350] width 54 height 27
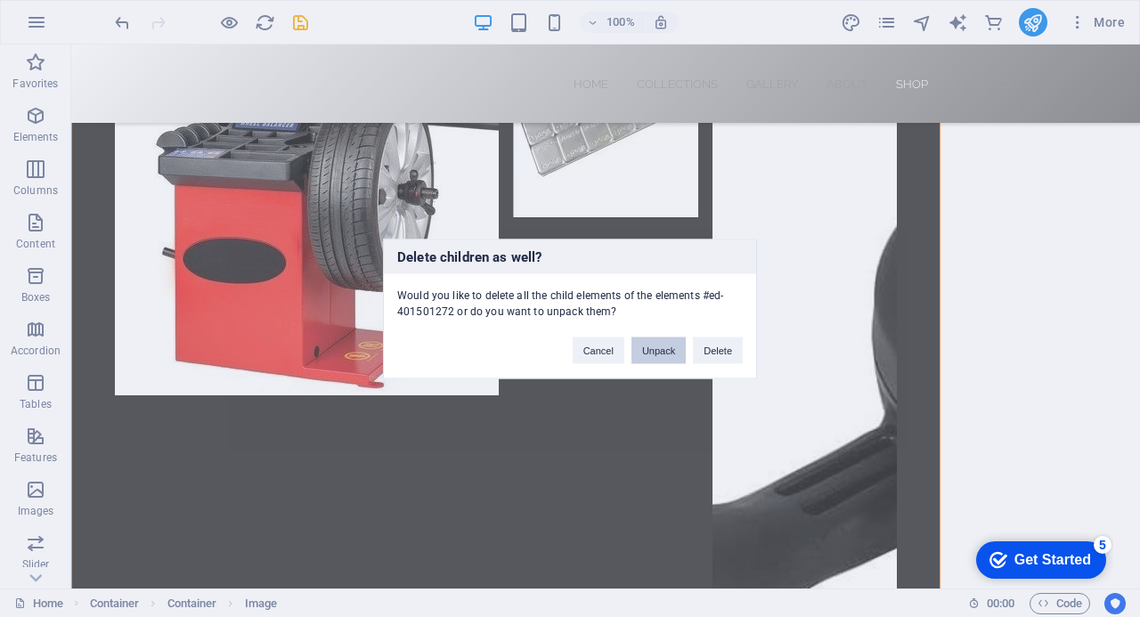
click at [661, 346] on button "Unpack" at bounding box center [658, 350] width 54 height 27
drag, startPoint x: 1133, startPoint y: 557, endPoint x: 1129, endPoint y: 489, distance: 67.8
click at [1129, 504] on div "Delete children as well? Would you like to delete all the child elements of the…" at bounding box center [570, 308] width 1140 height 617
click at [663, 352] on button "Unpack" at bounding box center [658, 350] width 54 height 27
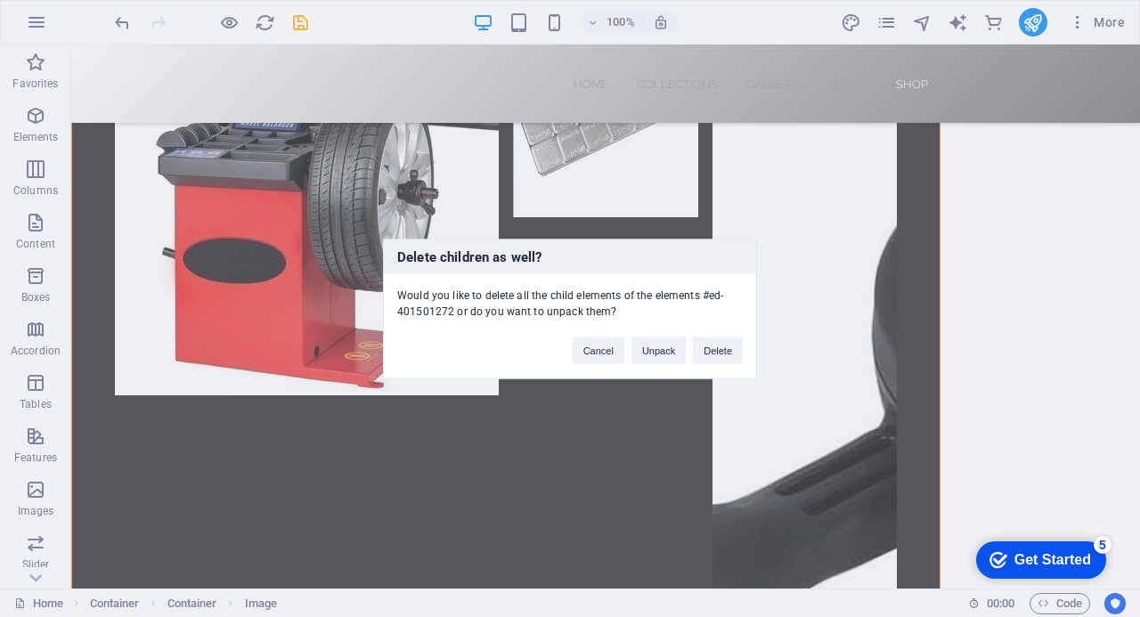
click at [826, 273] on div "Delete children as well? Would you like to delete all the child elements of the…" at bounding box center [570, 308] width 1140 height 617
click at [1131, 49] on div "Delete children as well? Would you like to delete all the child elements of the…" at bounding box center [570, 308] width 1140 height 617
click at [1133, 52] on div "Delete children as well? Would you like to delete all the child elements of the…" at bounding box center [570, 308] width 1140 height 617
click at [297, 21] on div "Delete children as well? Would you like to delete all the child elements of the…" at bounding box center [570, 308] width 1140 height 617
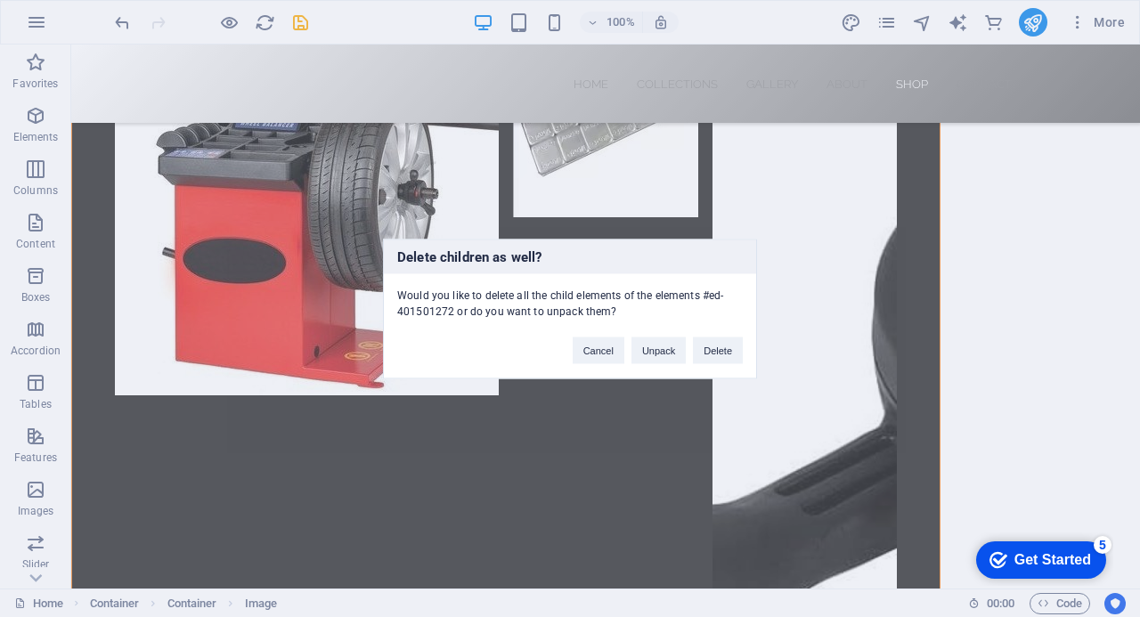
click at [299, 24] on div "Delete children as well? Would you like to delete all the child elements of the…" at bounding box center [570, 308] width 1140 height 617
click at [652, 349] on button "Unpack" at bounding box center [658, 350] width 54 height 27
click at [300, 18] on div "Delete children as well? Would you like to delete all the child elements of the…" at bounding box center [570, 308] width 1140 height 617
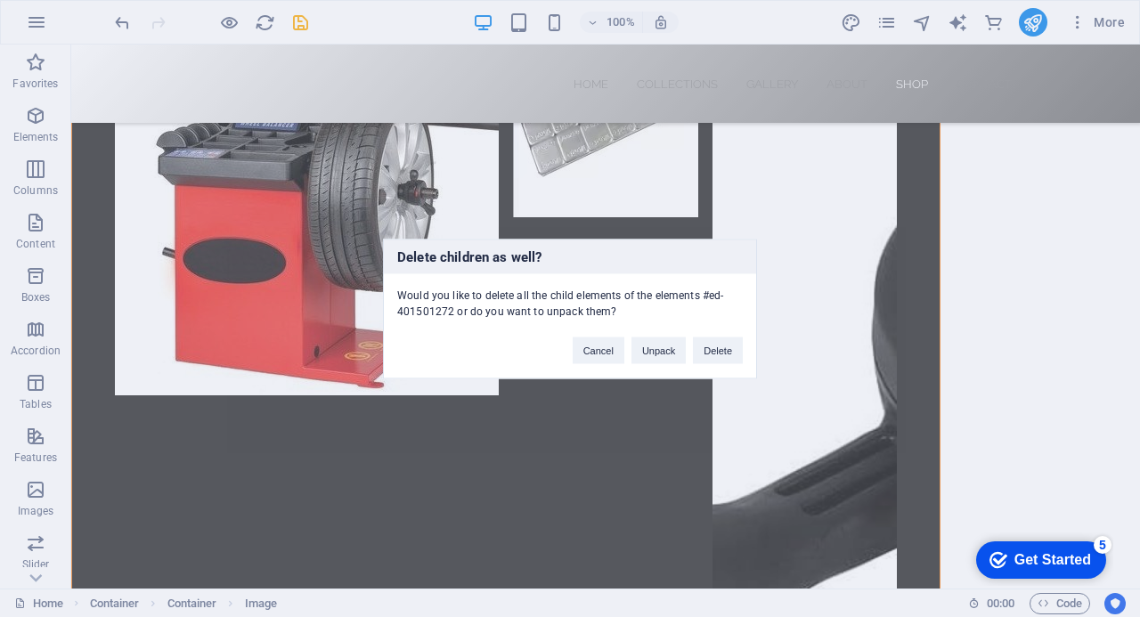
click at [300, 18] on div "Delete children as well? Would you like to delete all the child elements of the…" at bounding box center [570, 308] width 1140 height 617
click at [122, 18] on div "Delete children as well? Would you like to delete all the child elements of the…" at bounding box center [570, 308] width 1140 height 617
click at [468, 435] on div "Delete children as well? Would you like to delete all the child elements of the…" at bounding box center [570, 308] width 1140 height 617
click at [604, 350] on button "Cancel" at bounding box center [599, 350] width 52 height 27
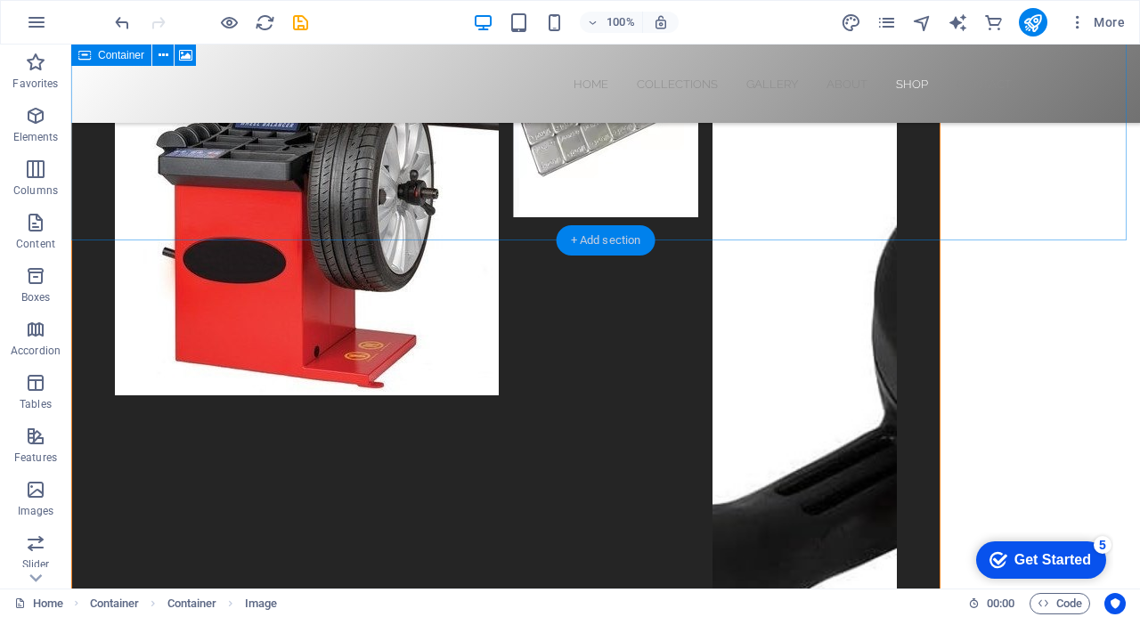
click at [583, 240] on div "+ Add section" at bounding box center [606, 240] width 99 height 30
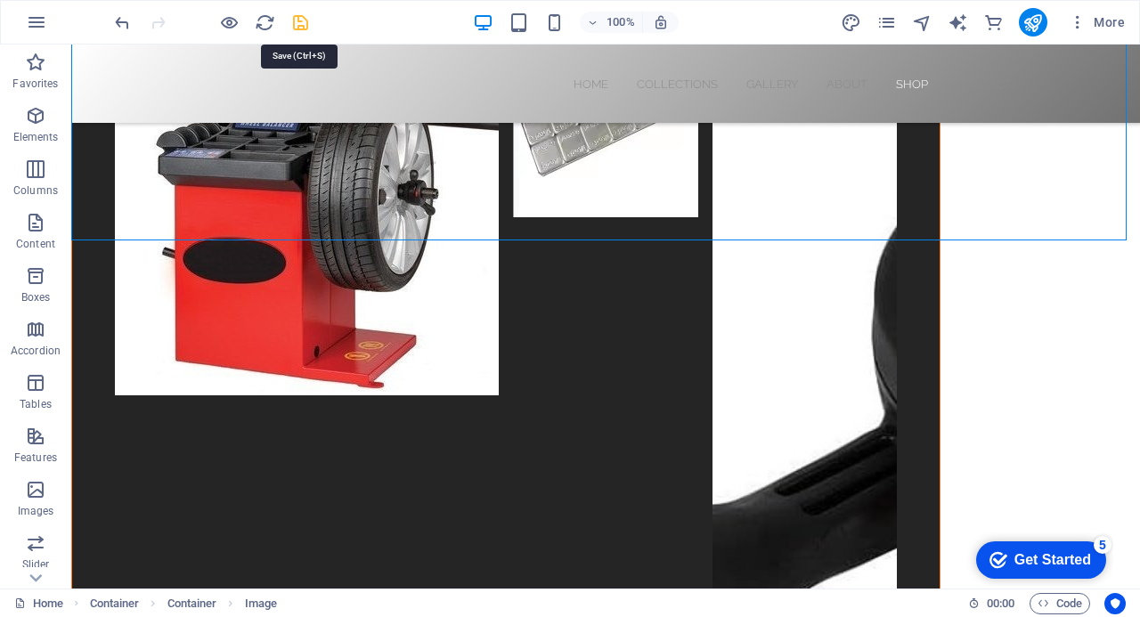
click at [268, 20] on icon "reload" at bounding box center [265, 22] width 20 height 20
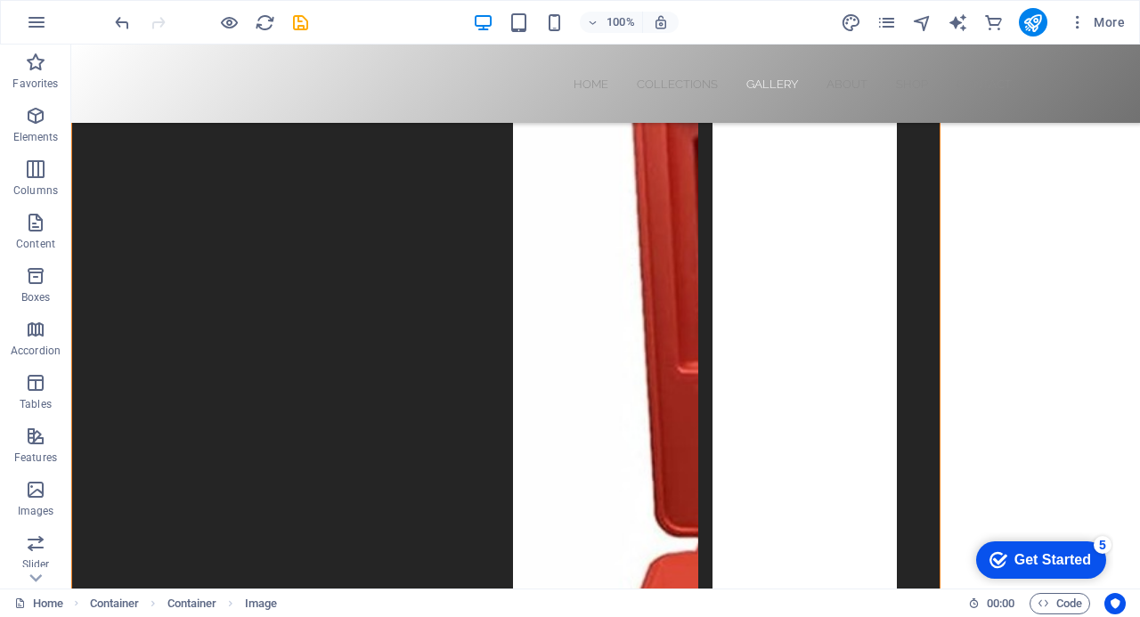
scroll to position [6355, 0]
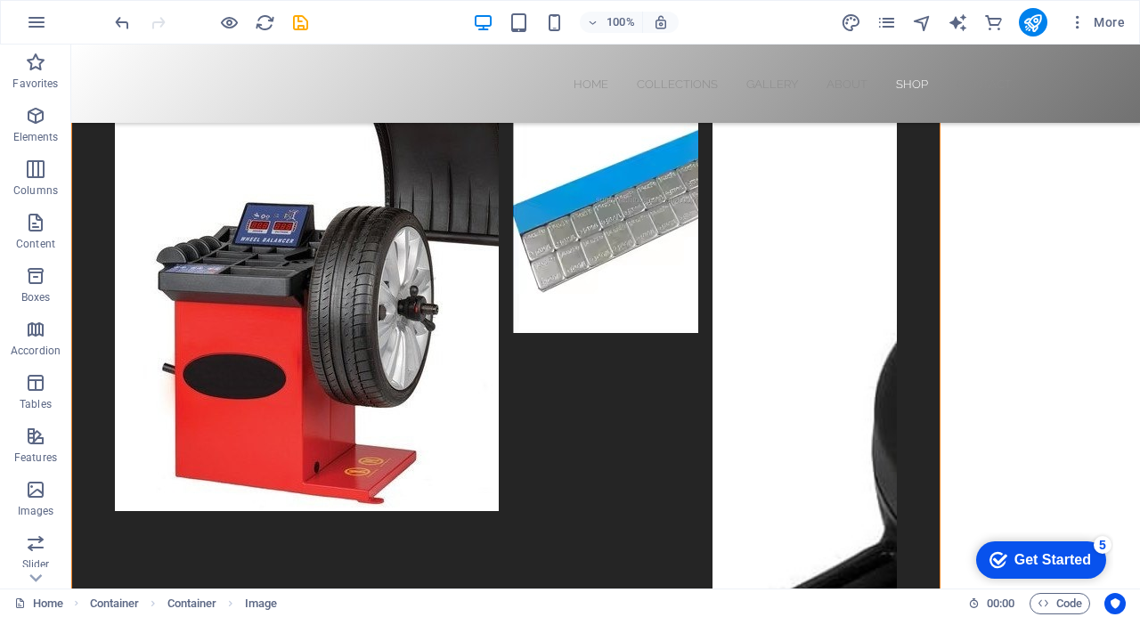
scroll to position [7660, 0]
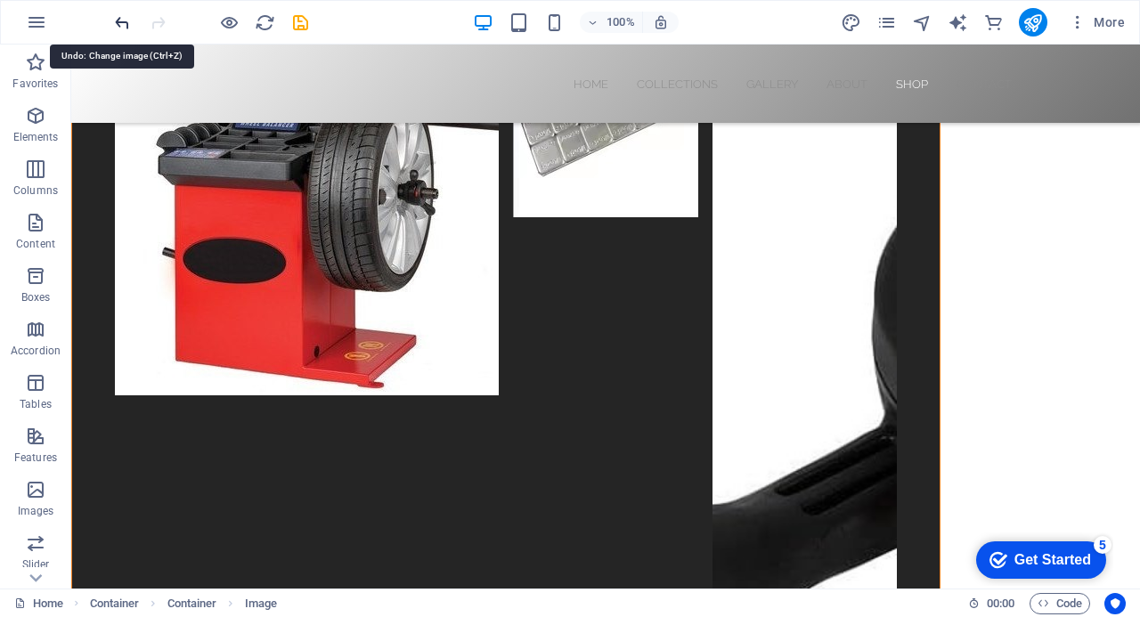
click at [122, 14] on icon "undo" at bounding box center [122, 22] width 20 height 20
click at [121, 28] on icon "undo" at bounding box center [122, 22] width 20 height 20
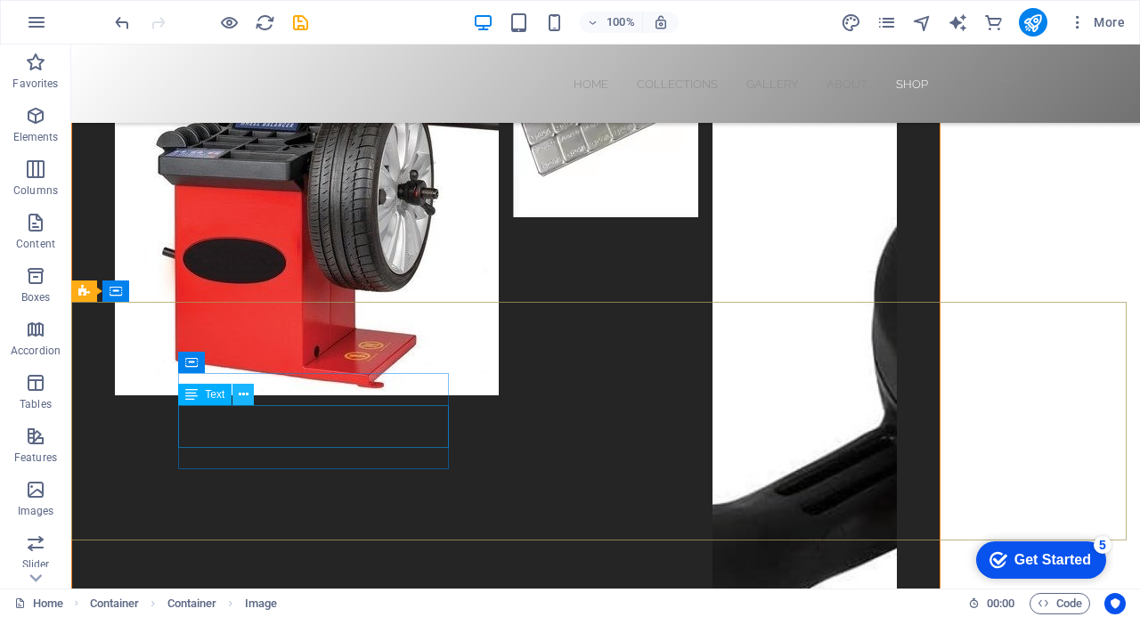
click at [240, 396] on icon at bounding box center [244, 395] width 10 height 19
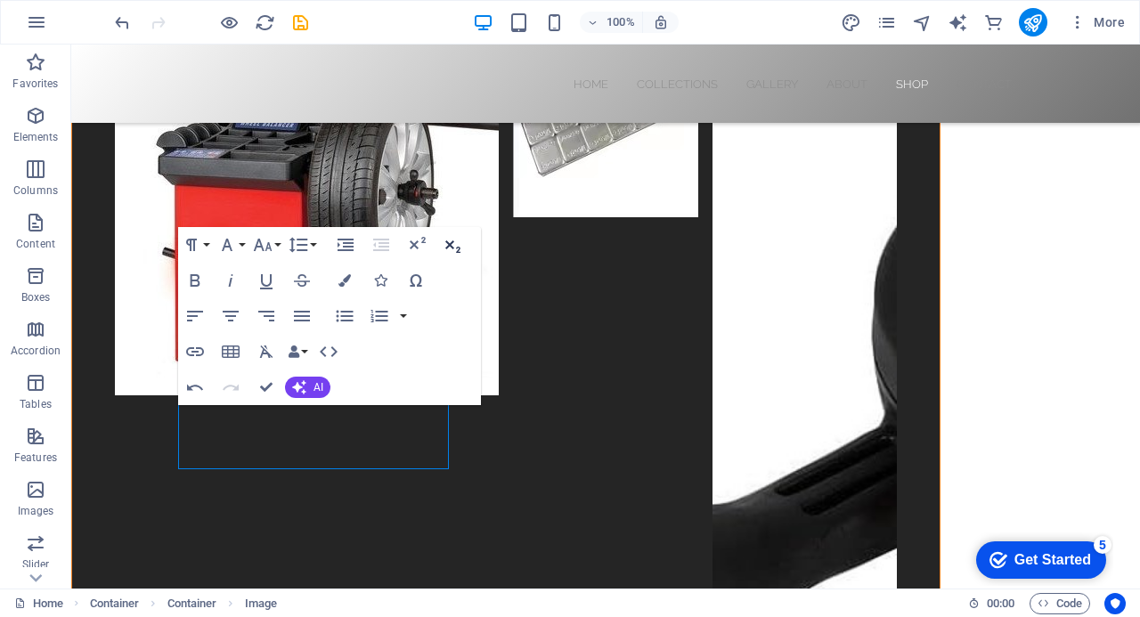
click at [451, 243] on icon "button" at bounding box center [452, 246] width 15 height 12
click at [453, 248] on icon "button" at bounding box center [452, 246] width 15 height 12
click at [397, 374] on div "Paragraph Format Normal Heading 1 Heading 2 Heading 3 Heading 4 Heading 5 Headi…" at bounding box center [329, 316] width 303 height 178
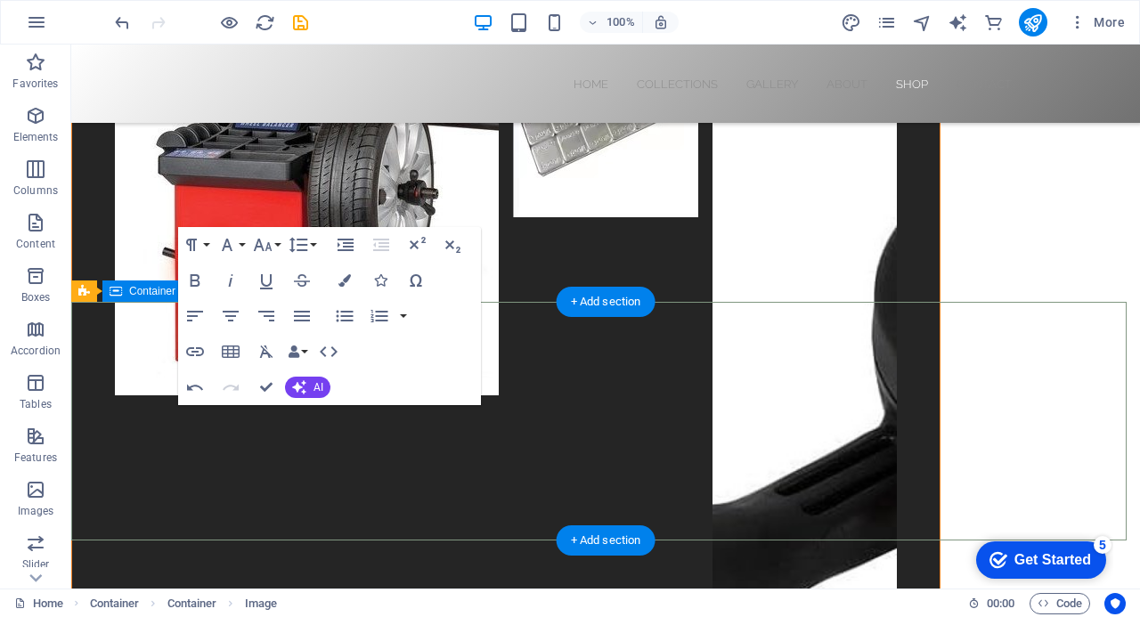
drag, startPoint x: 389, startPoint y: 476, endPoint x: 78, endPoint y: 554, distance: 320.3
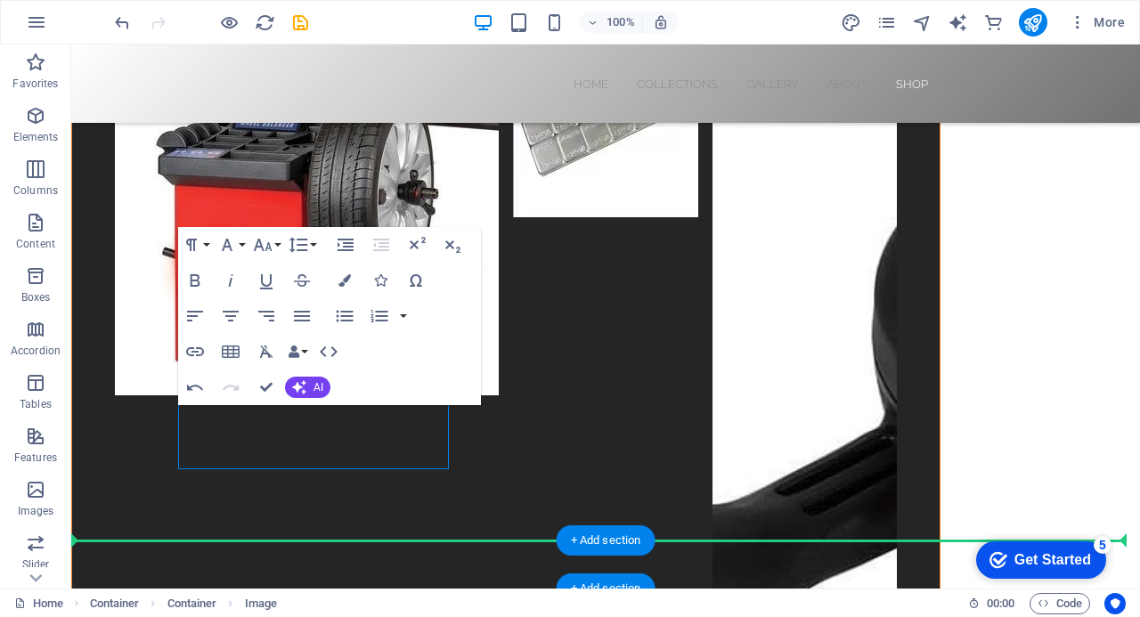
drag, startPoint x: 248, startPoint y: 645, endPoint x: 604, endPoint y: 598, distance: 358.3
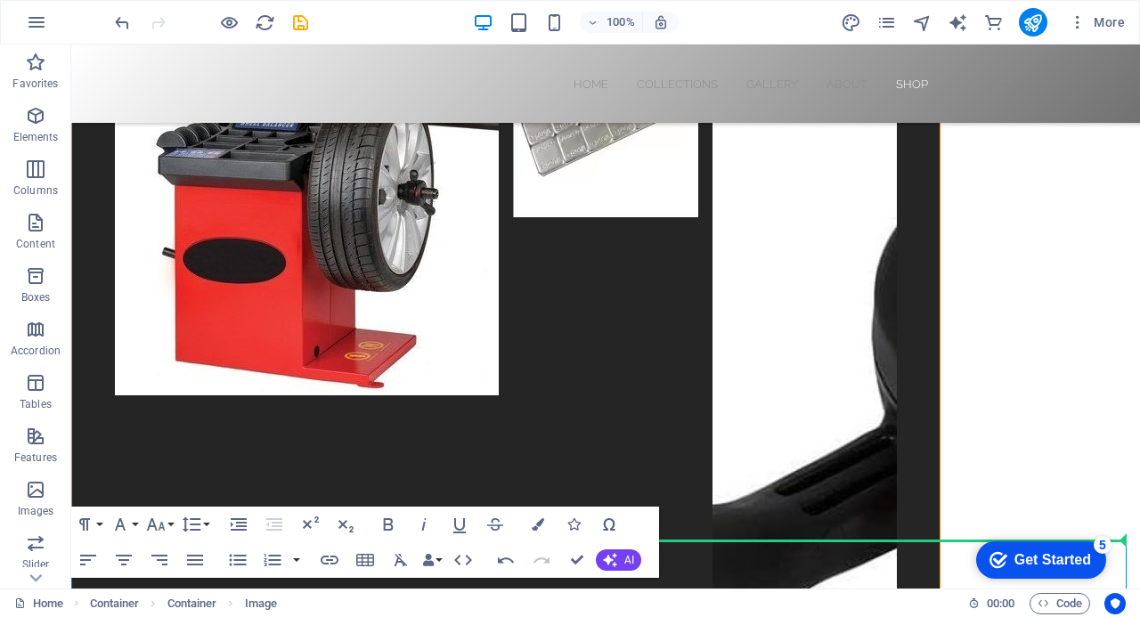
click at [534, 549] on icon "button" at bounding box center [541, 559] width 21 height 21
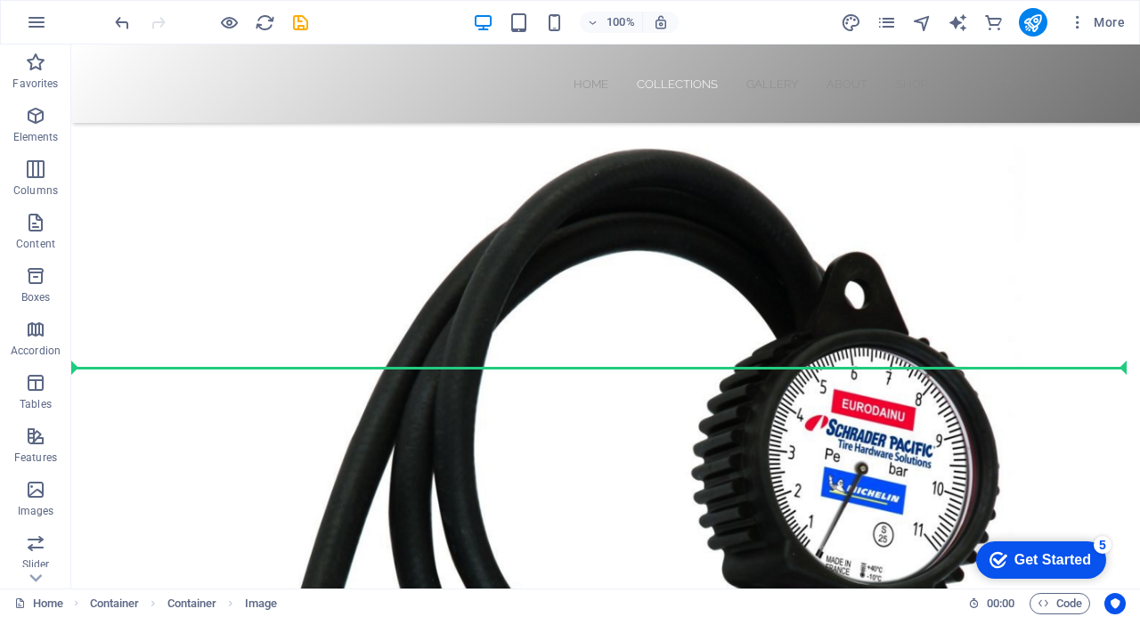
scroll to position [3892, 0]
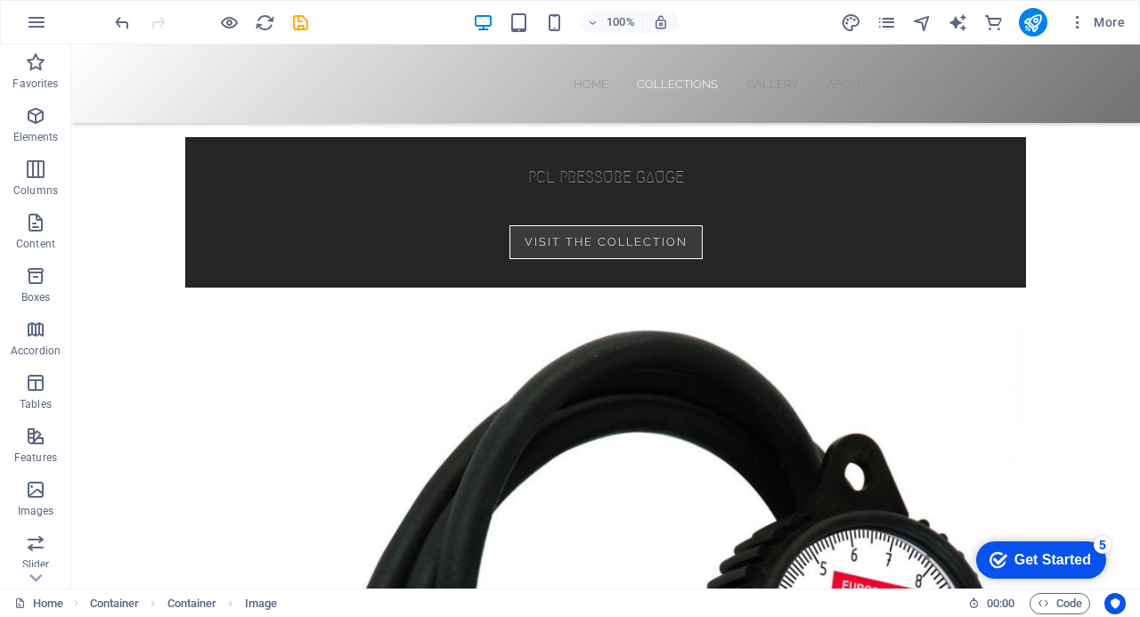
scroll to position [3735, 0]
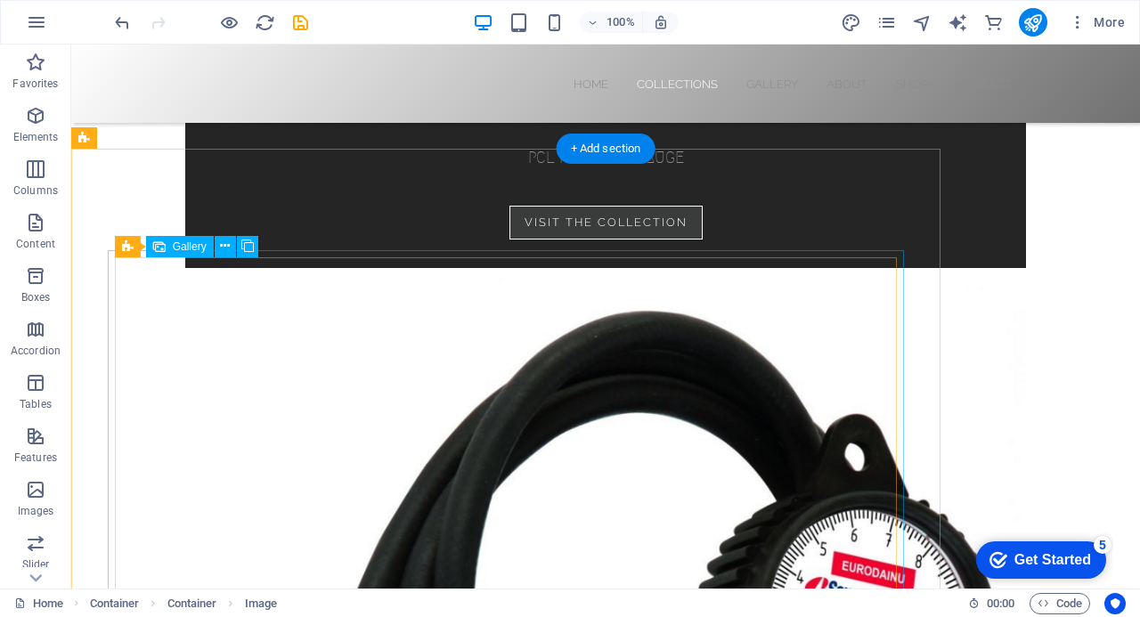
select select "4"
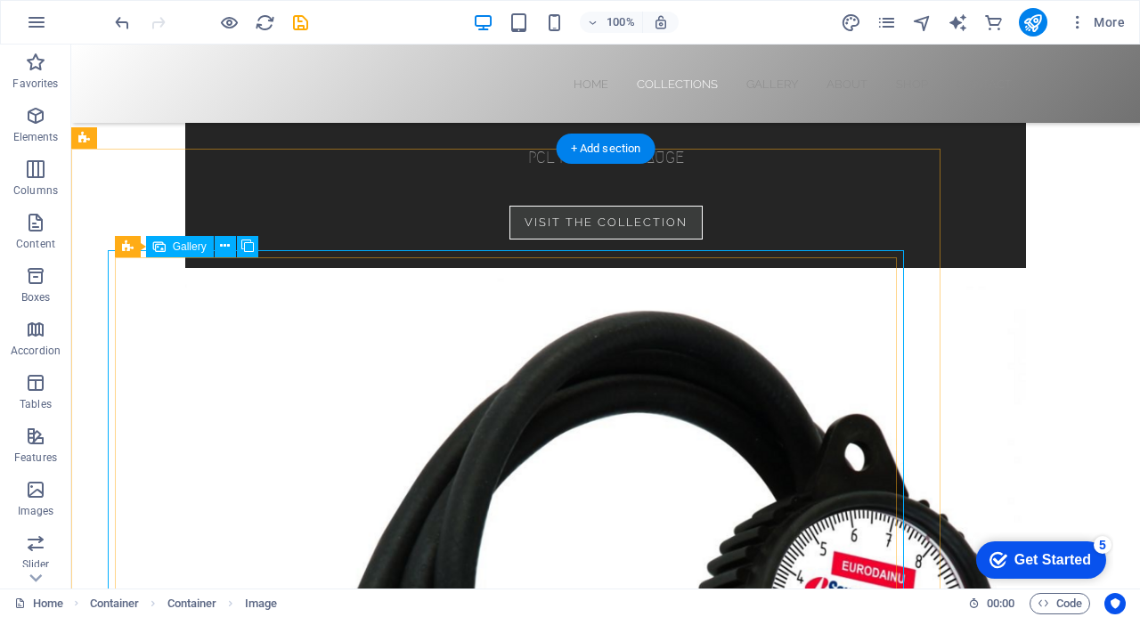
select select "px"
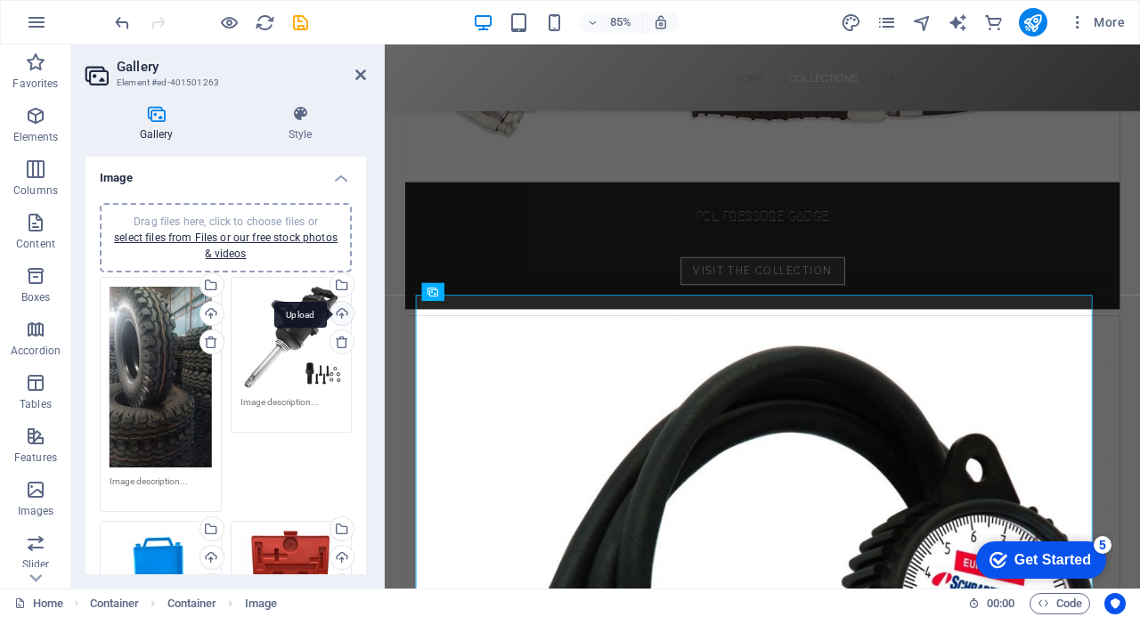
click at [340, 313] on div "Upload" at bounding box center [340, 315] width 27 height 27
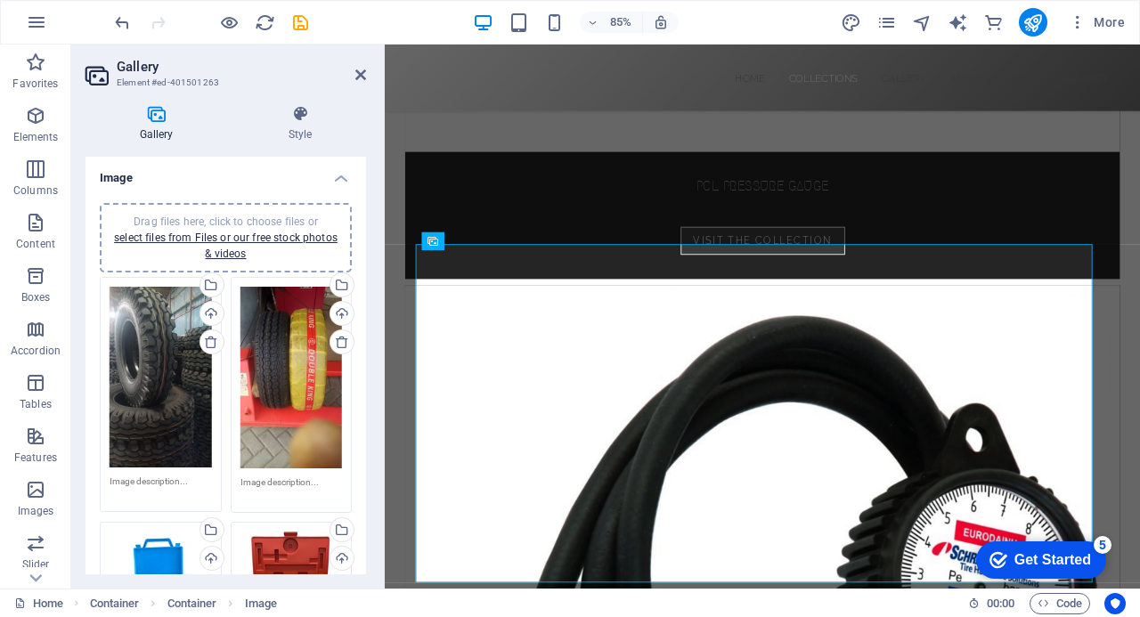
scroll to position [3806, 0]
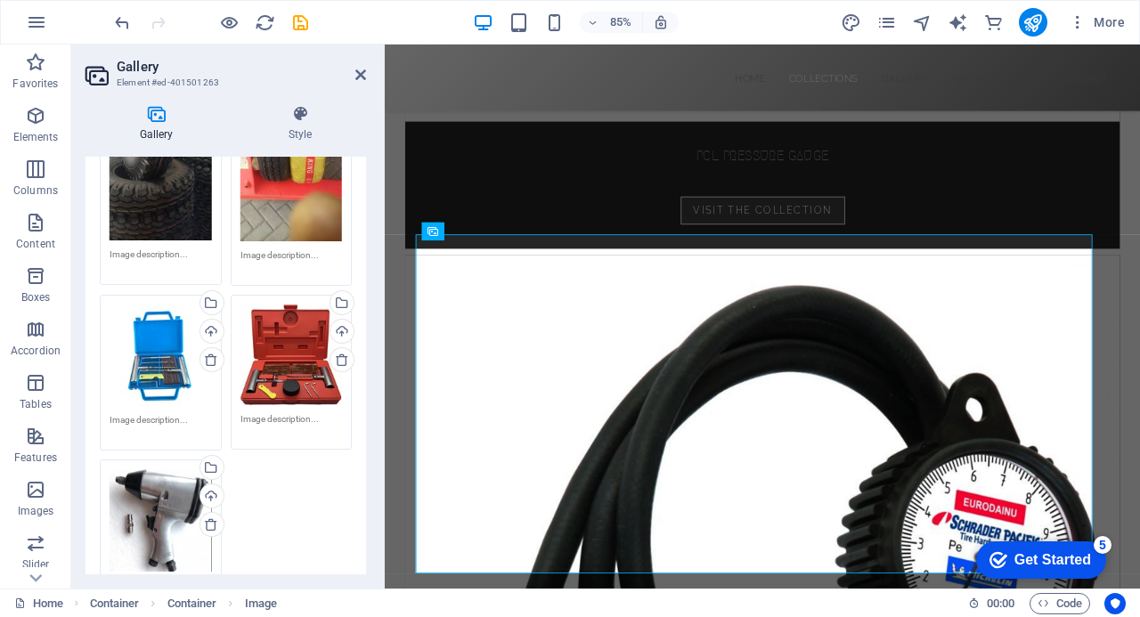
scroll to position [230, 0]
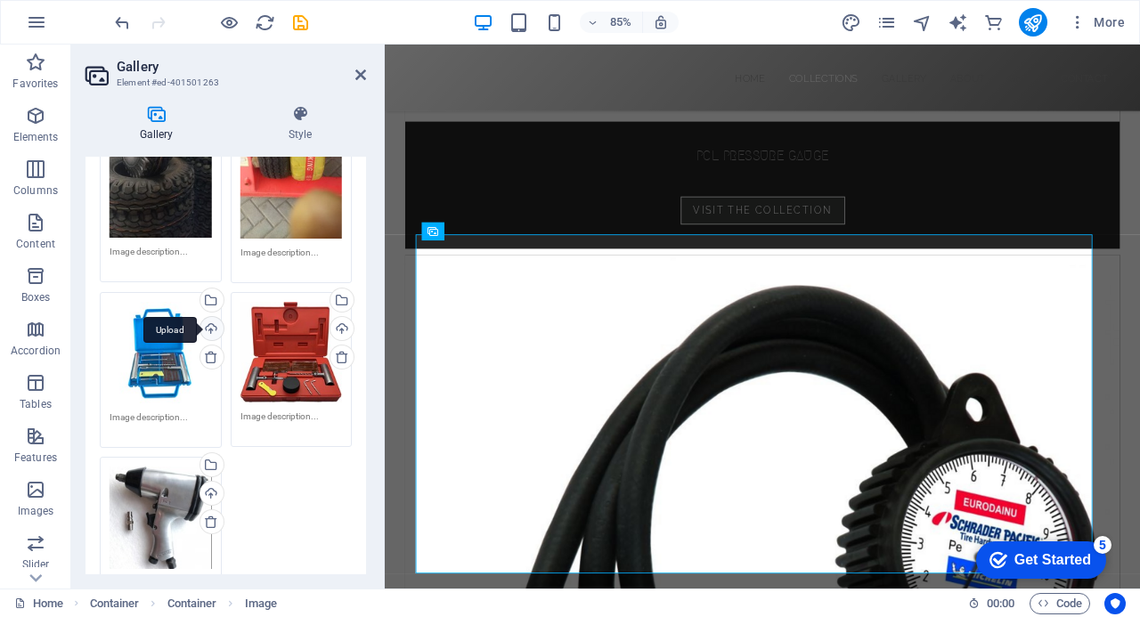
click at [210, 326] on div "Upload" at bounding box center [210, 330] width 27 height 27
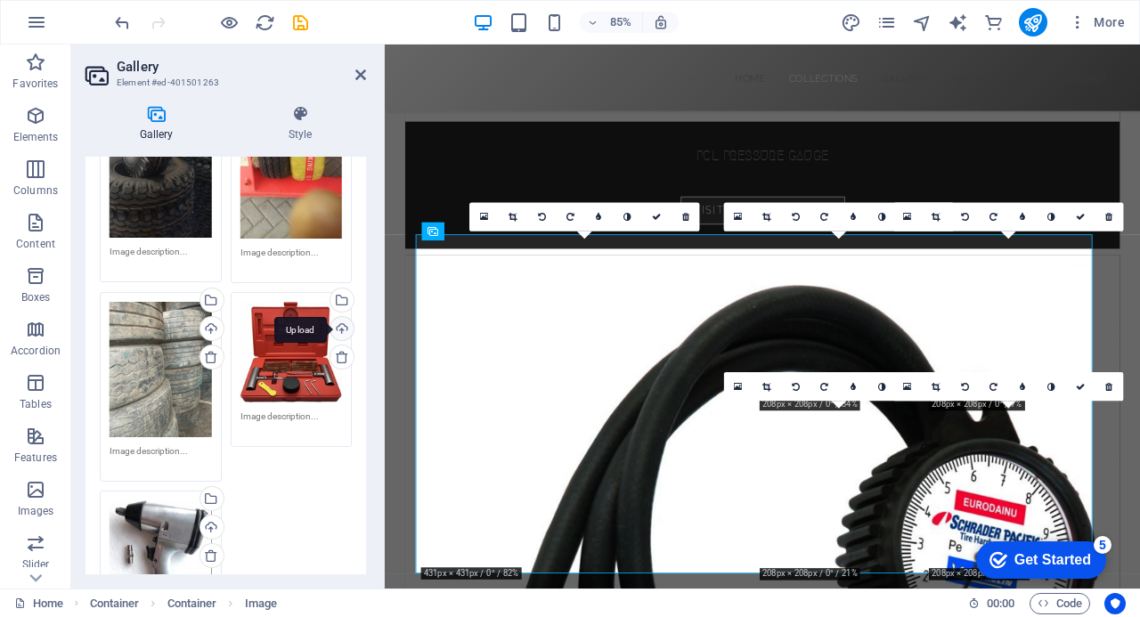
click at [337, 322] on div "Upload" at bounding box center [340, 330] width 27 height 27
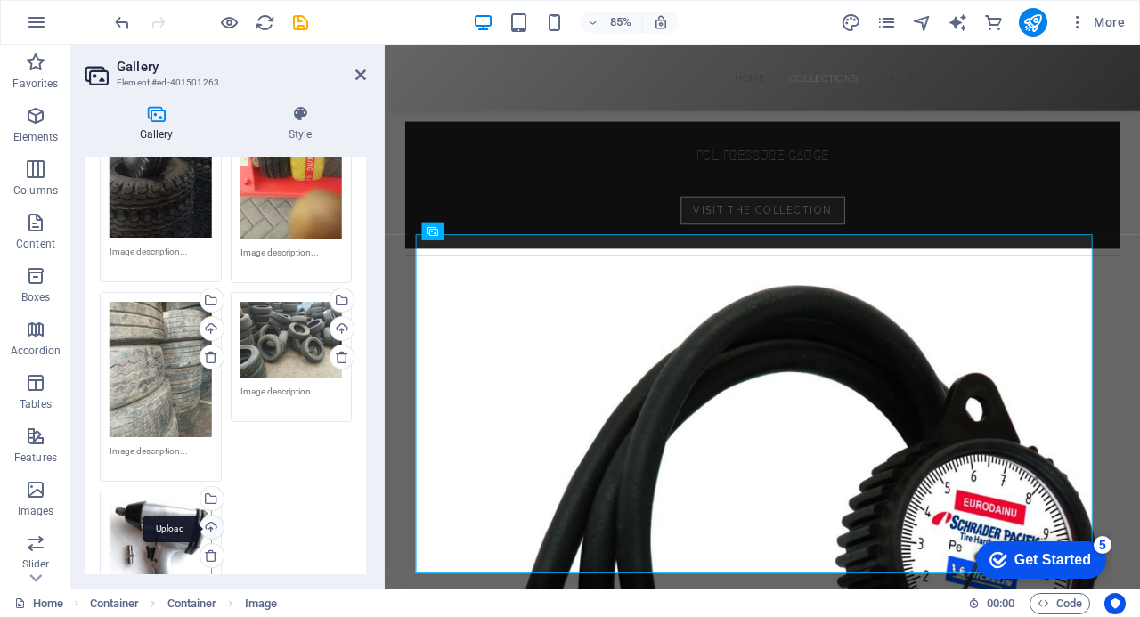
click at [211, 519] on div "Upload" at bounding box center [210, 529] width 27 height 27
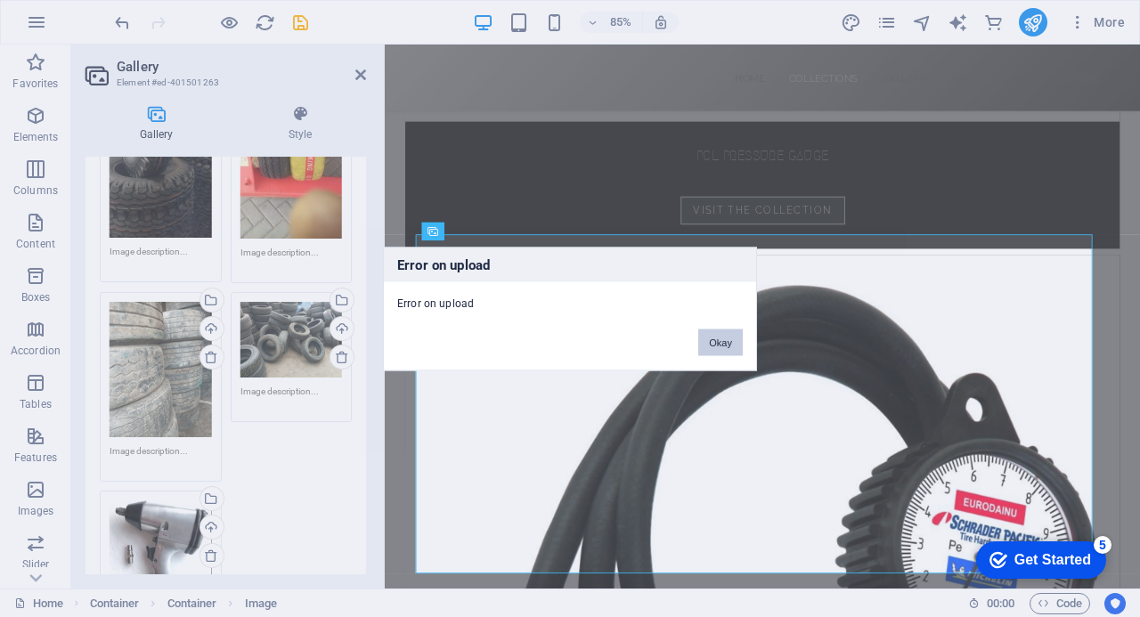
click at [712, 346] on button "Okay" at bounding box center [720, 342] width 45 height 27
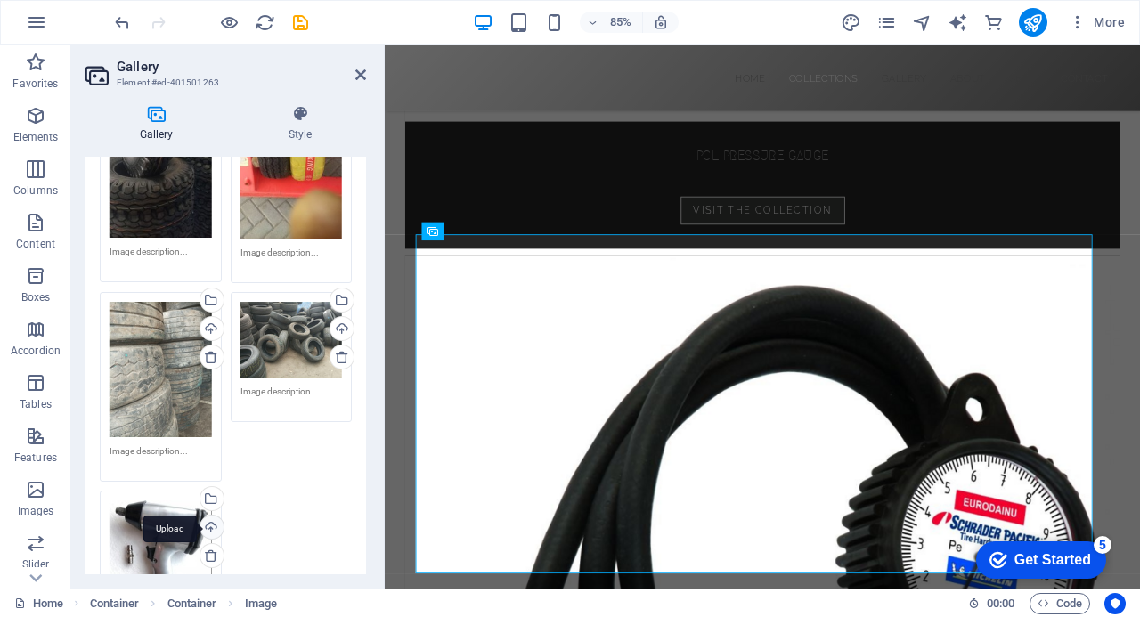
click at [211, 523] on div "Upload" at bounding box center [210, 529] width 27 height 27
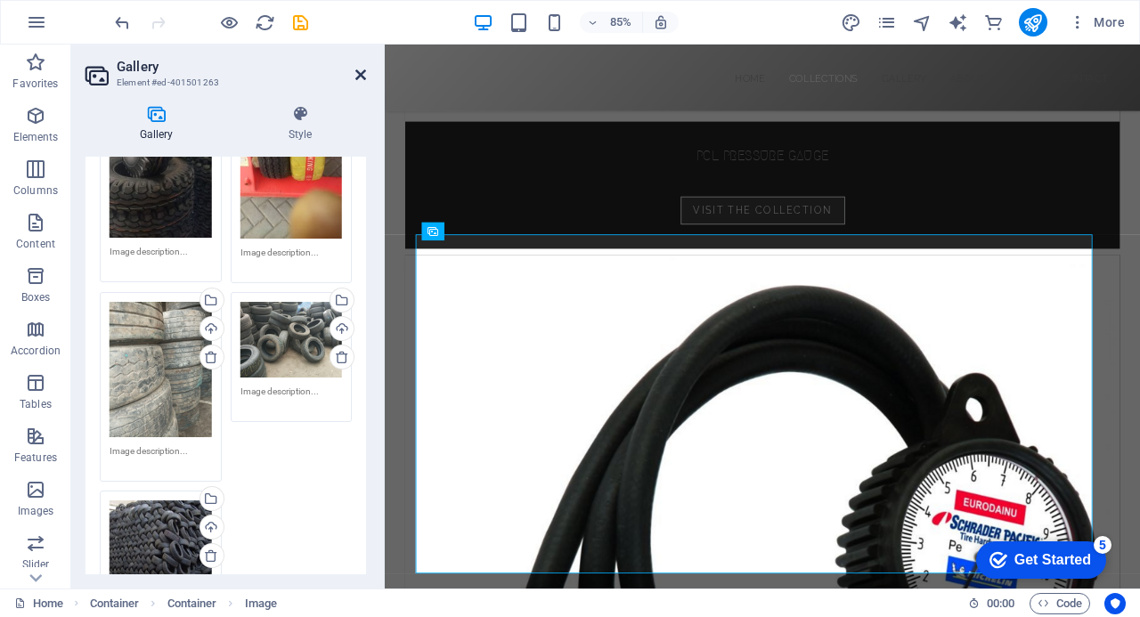
click at [363, 69] on icon at bounding box center [360, 75] width 11 height 14
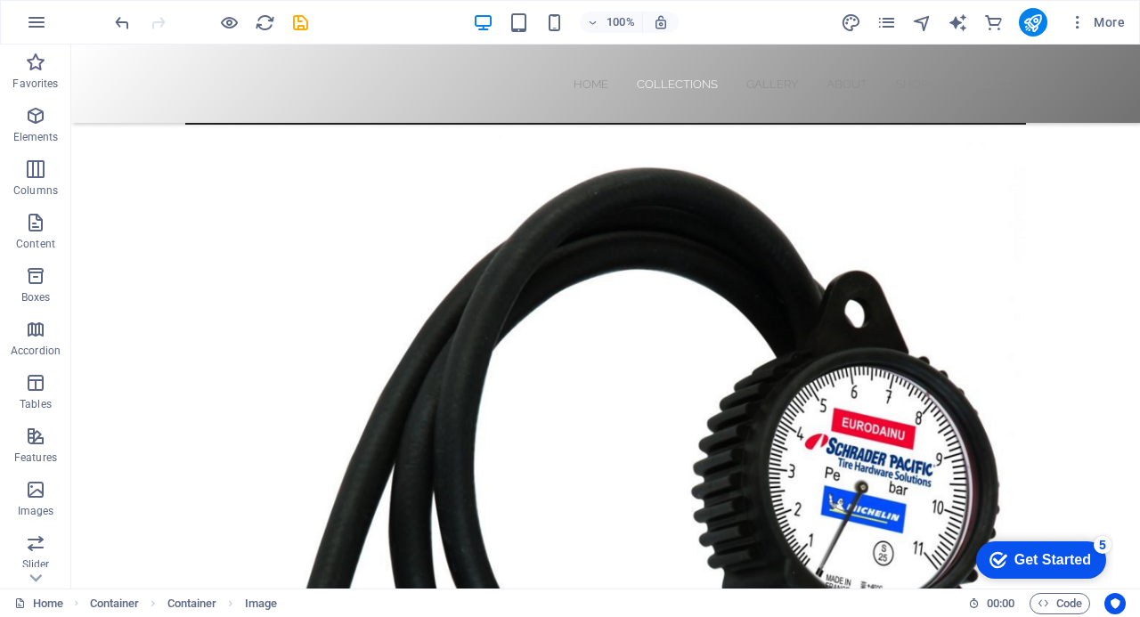
scroll to position [3792, 0]
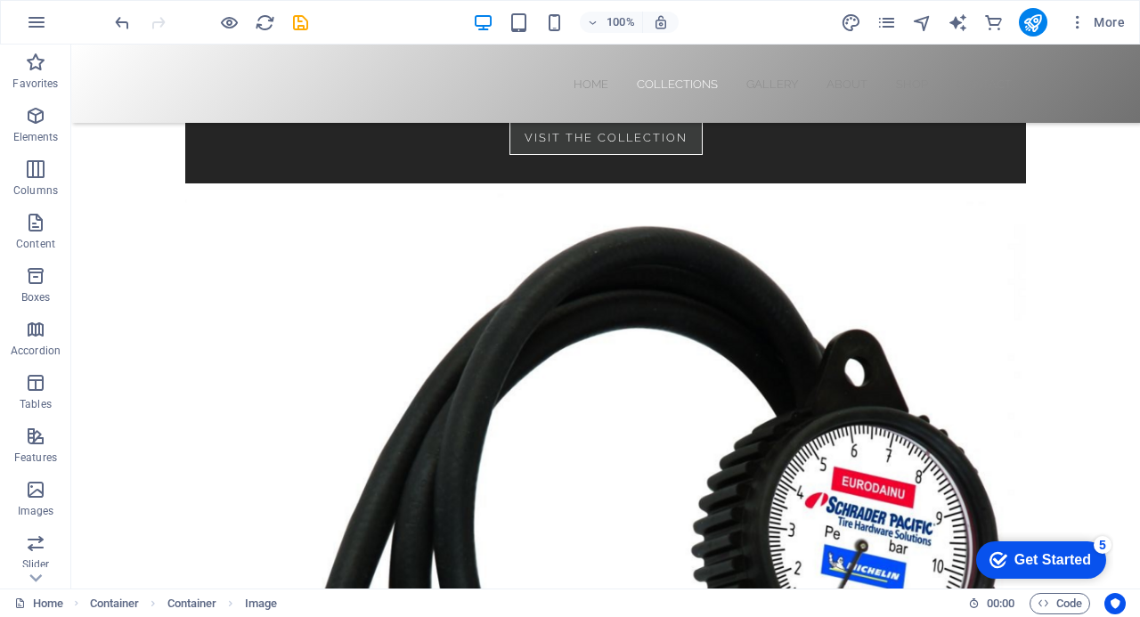
scroll to position [3879, 0]
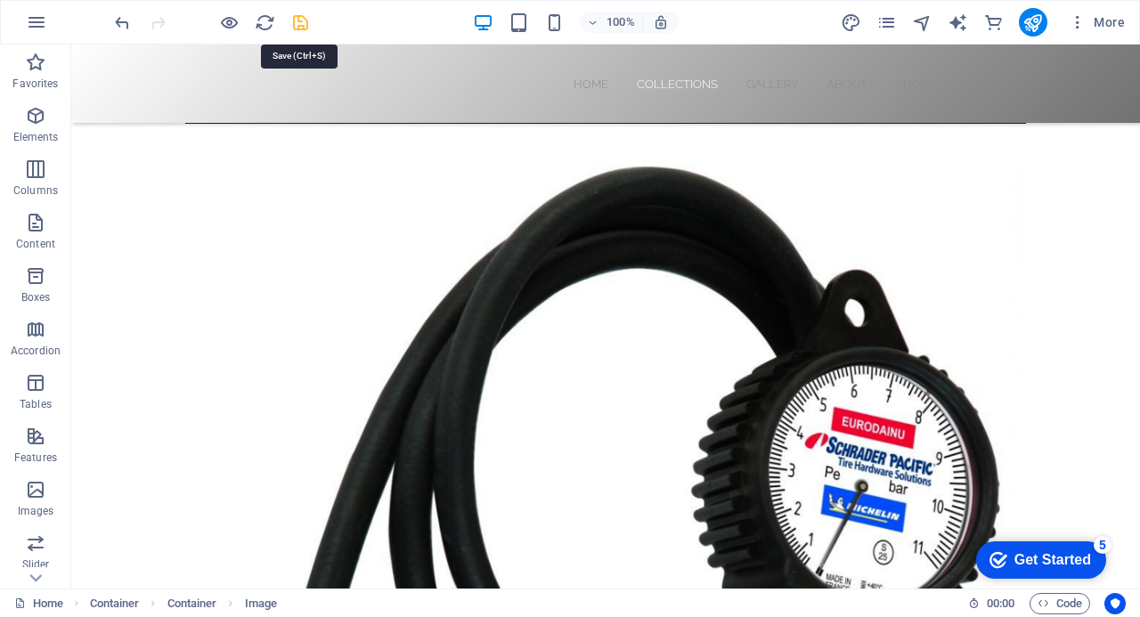
drag, startPoint x: 331, startPoint y: 21, endPoint x: 324, endPoint y: 14, distance: 10.1
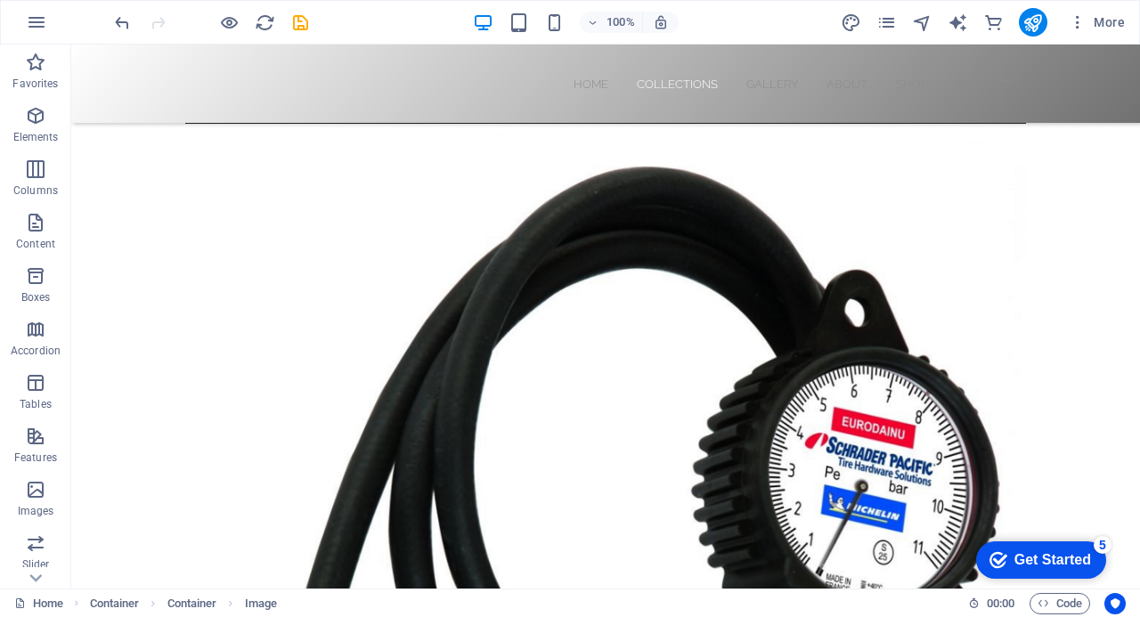
click at [385, 88] on nav "Home Collections Gallery About Shop Contact" at bounding box center [605, 83] width 812 height 21
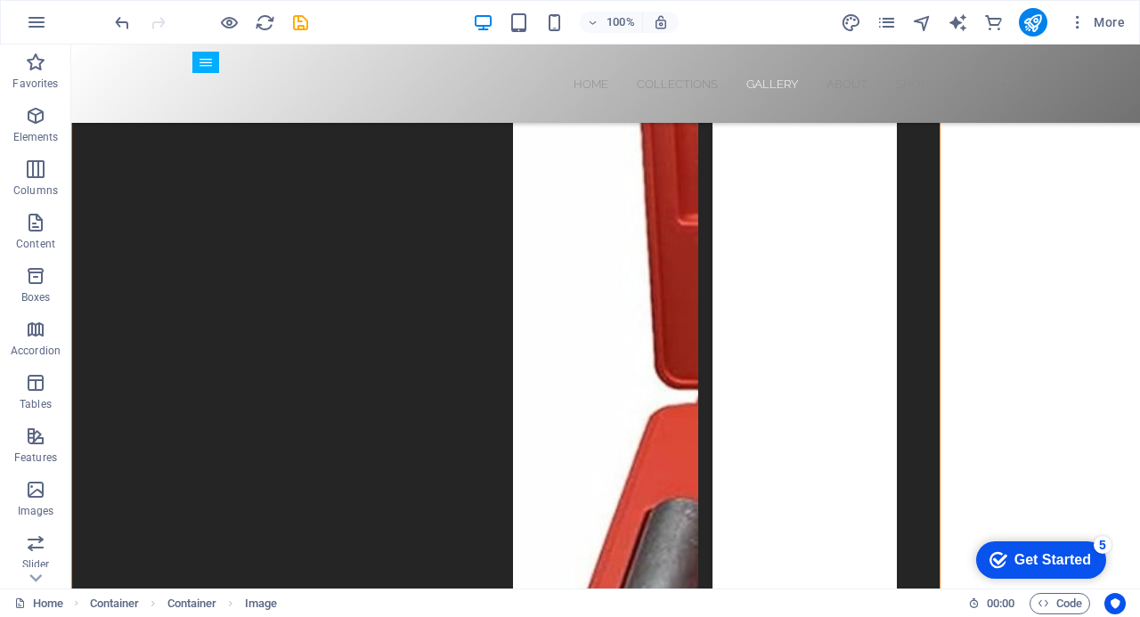
scroll to position [6474, 0]
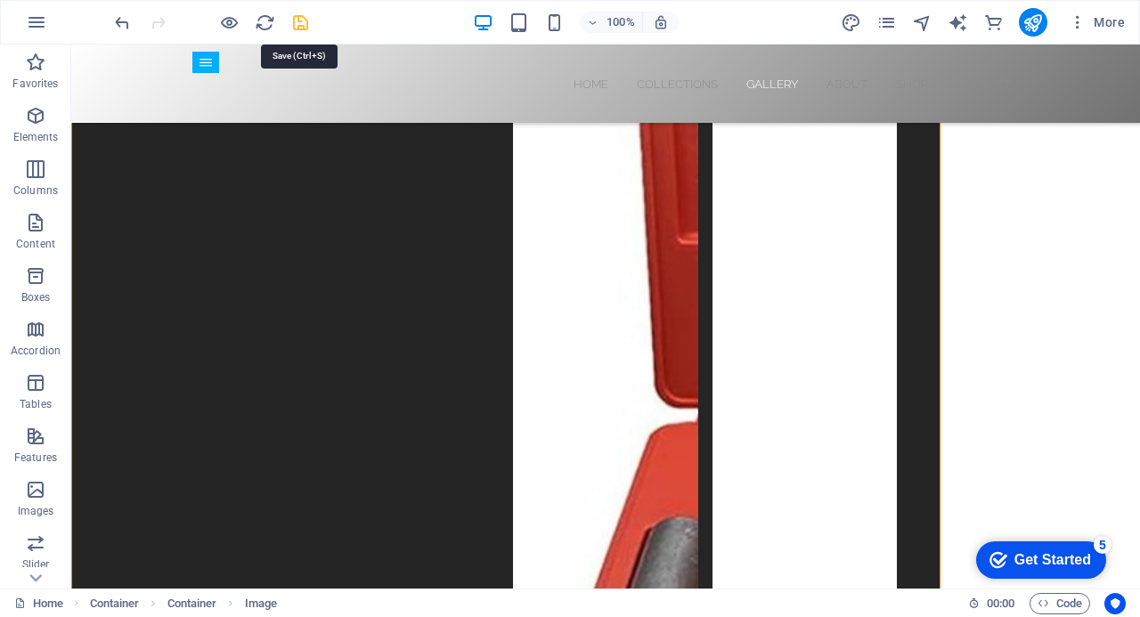
drag, startPoint x: 372, startPoint y: 67, endPoint x: 265, endPoint y: 95, distance: 110.6
click at [265, 95] on div "Home Collections Gallery About Shop Contact" at bounding box center [605, 84] width 1069 height 78
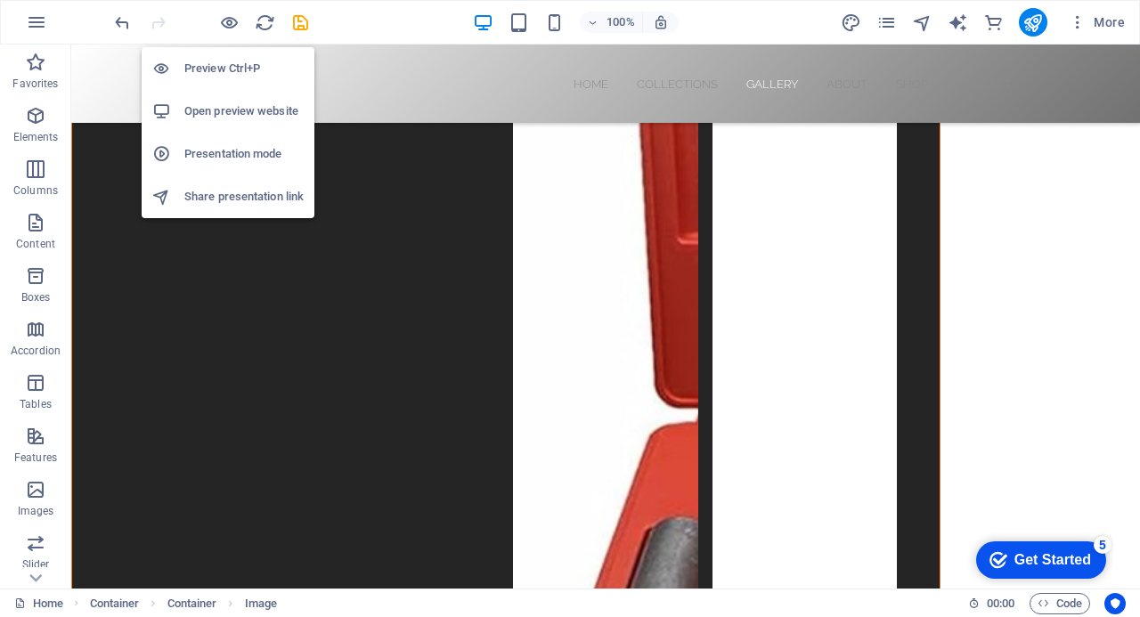
click at [226, 69] on h6 "Preview Ctrl+P" at bounding box center [243, 68] width 119 height 21
click at [225, 66] on h6 "Preview Ctrl+P" at bounding box center [243, 68] width 119 height 21
click at [224, 66] on h6 "Preview Ctrl+P" at bounding box center [243, 68] width 119 height 21
click at [223, 66] on h6 "Preview Ctrl+P" at bounding box center [243, 68] width 119 height 21
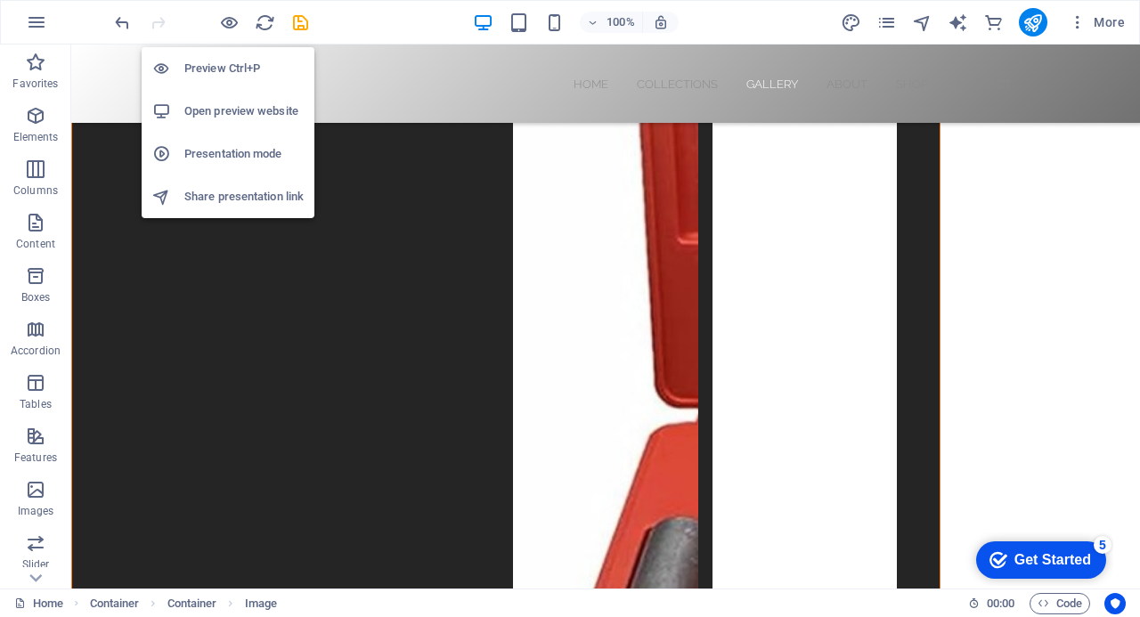
click at [223, 66] on h6 "Preview Ctrl+P" at bounding box center [243, 68] width 119 height 21
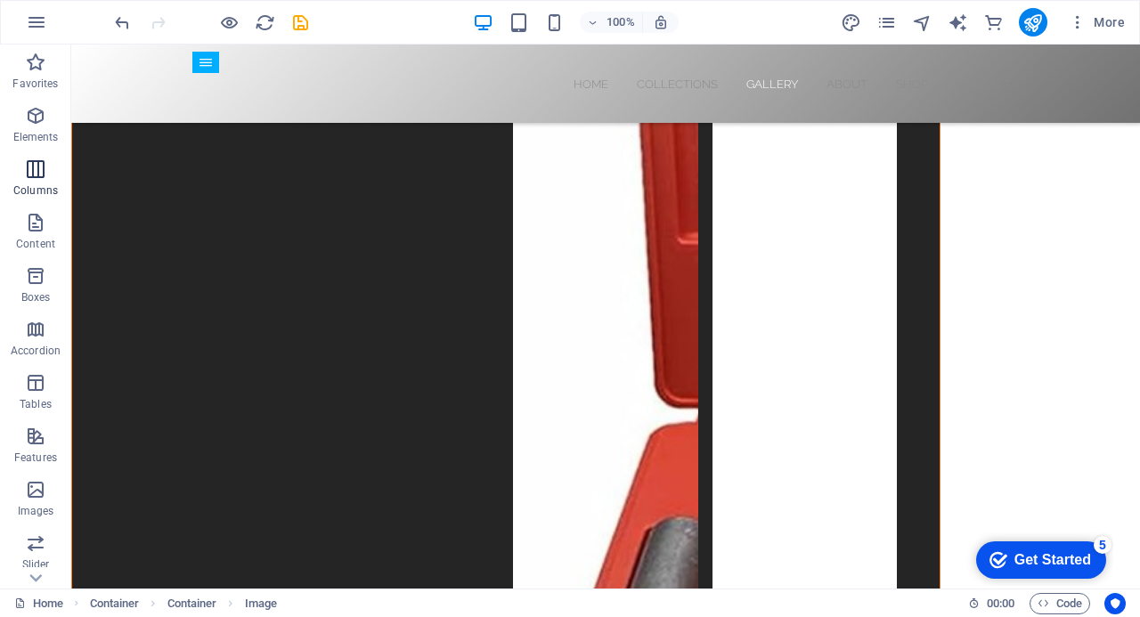
click at [34, 198] on span "Columns" at bounding box center [35, 180] width 71 height 43
drag, startPoint x: 31, startPoint y: 197, endPoint x: 16, endPoint y: 186, distance: 18.5
click at [26, 194] on p "Columns" at bounding box center [35, 190] width 45 height 14
click at [45, 164] on icon "button" at bounding box center [35, 169] width 21 height 21
click at [55, 165] on span "Columns" at bounding box center [35, 180] width 71 height 43
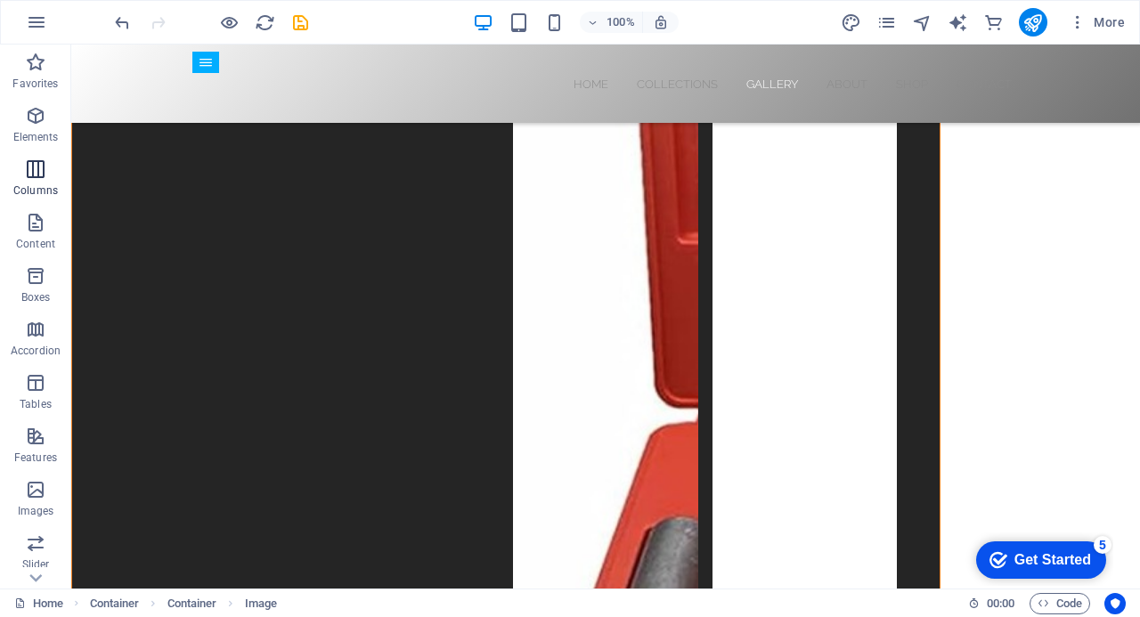
click at [55, 165] on span "Columns" at bounding box center [35, 180] width 71 height 43
click at [53, 165] on span "Columns" at bounding box center [35, 180] width 71 height 43
click at [60, 154] on button "Columns" at bounding box center [35, 177] width 71 height 53
